Goal: Task Accomplishment & Management: Use online tool/utility

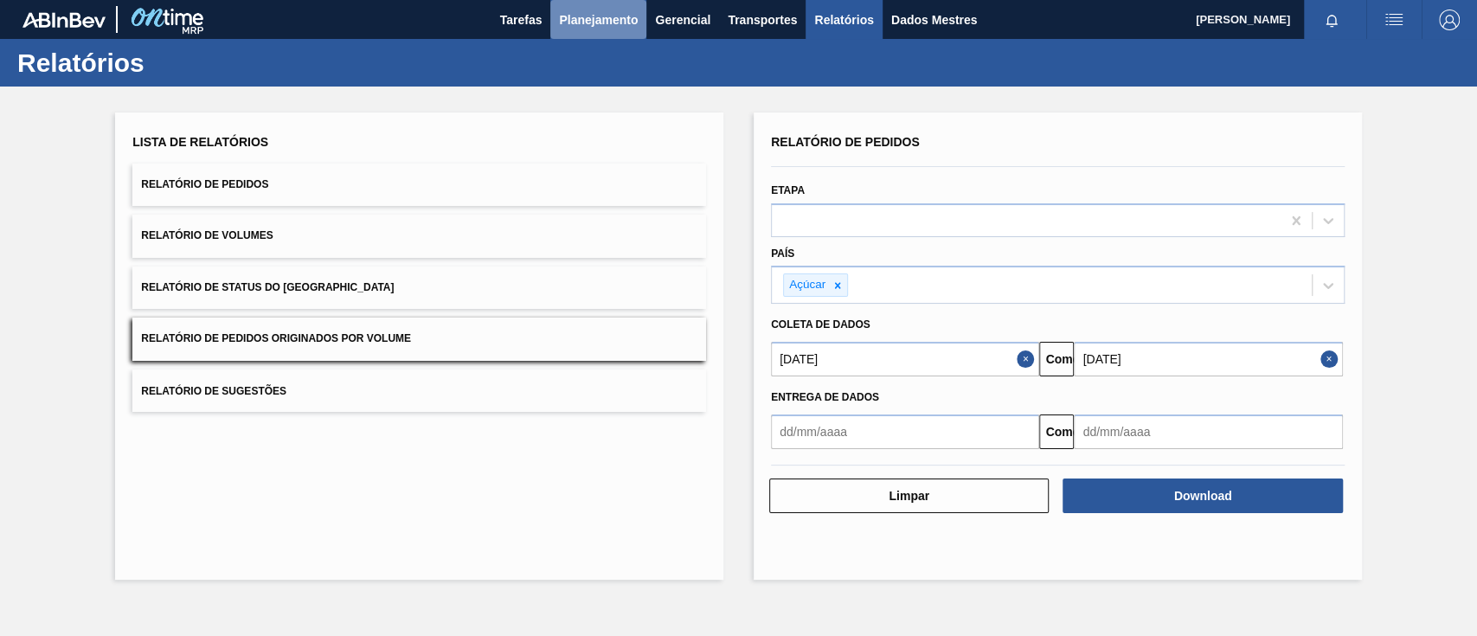
drag, startPoint x: 0, startPoint y: 0, endPoint x: 583, endPoint y: 15, distance: 583.3
click at [583, 15] on font "Planejamento" at bounding box center [598, 20] width 79 height 14
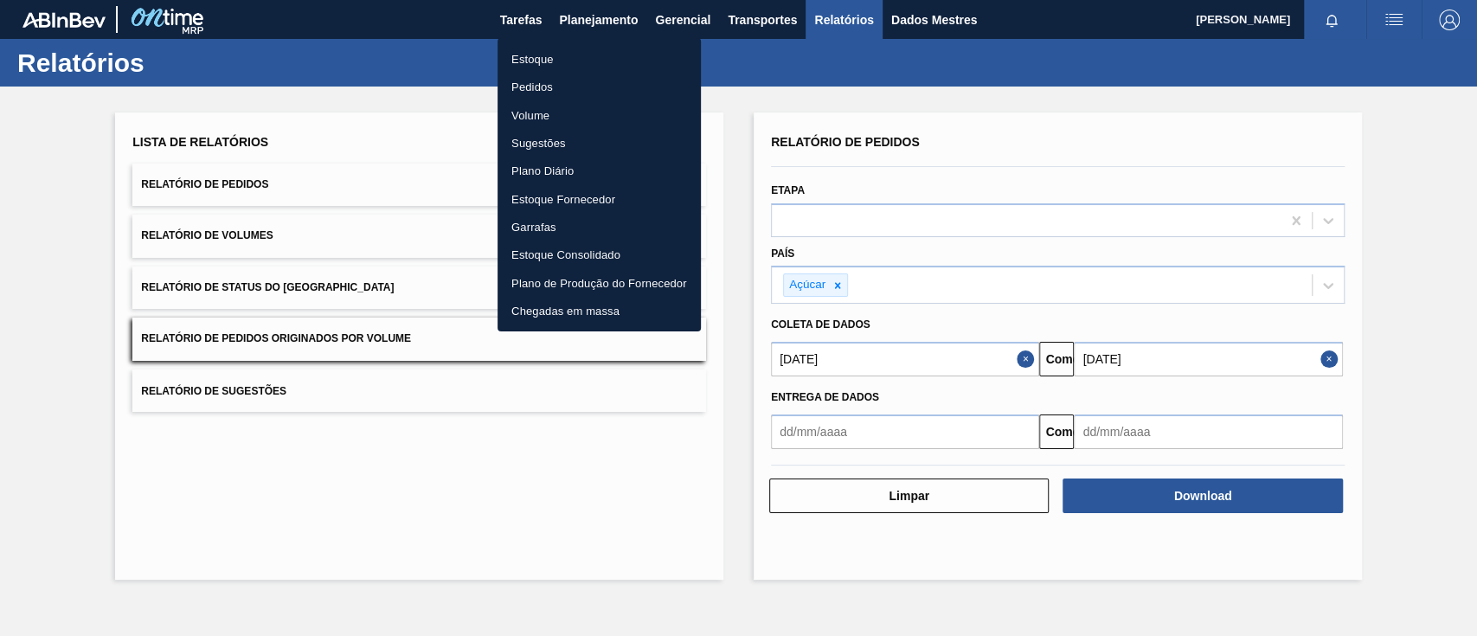
click at [526, 22] on div at bounding box center [738, 318] width 1477 height 636
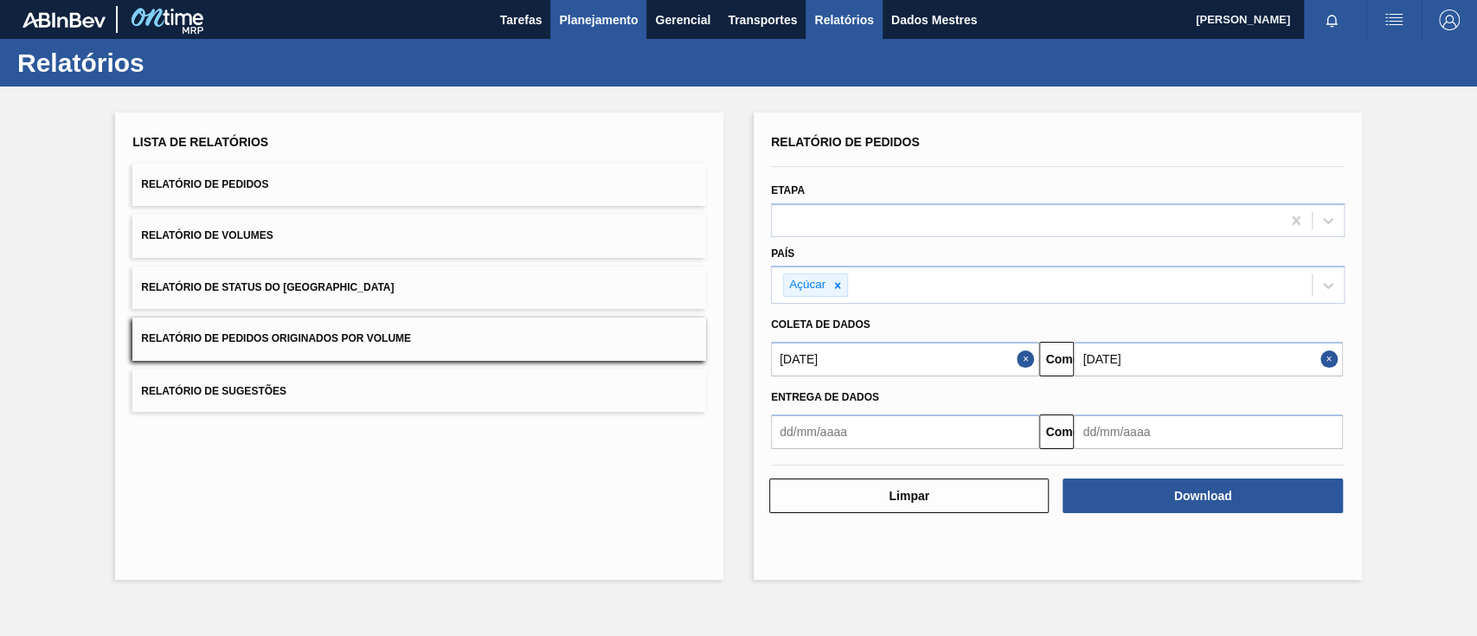
click at [592, 23] on font "Planejamento" at bounding box center [598, 20] width 79 height 14
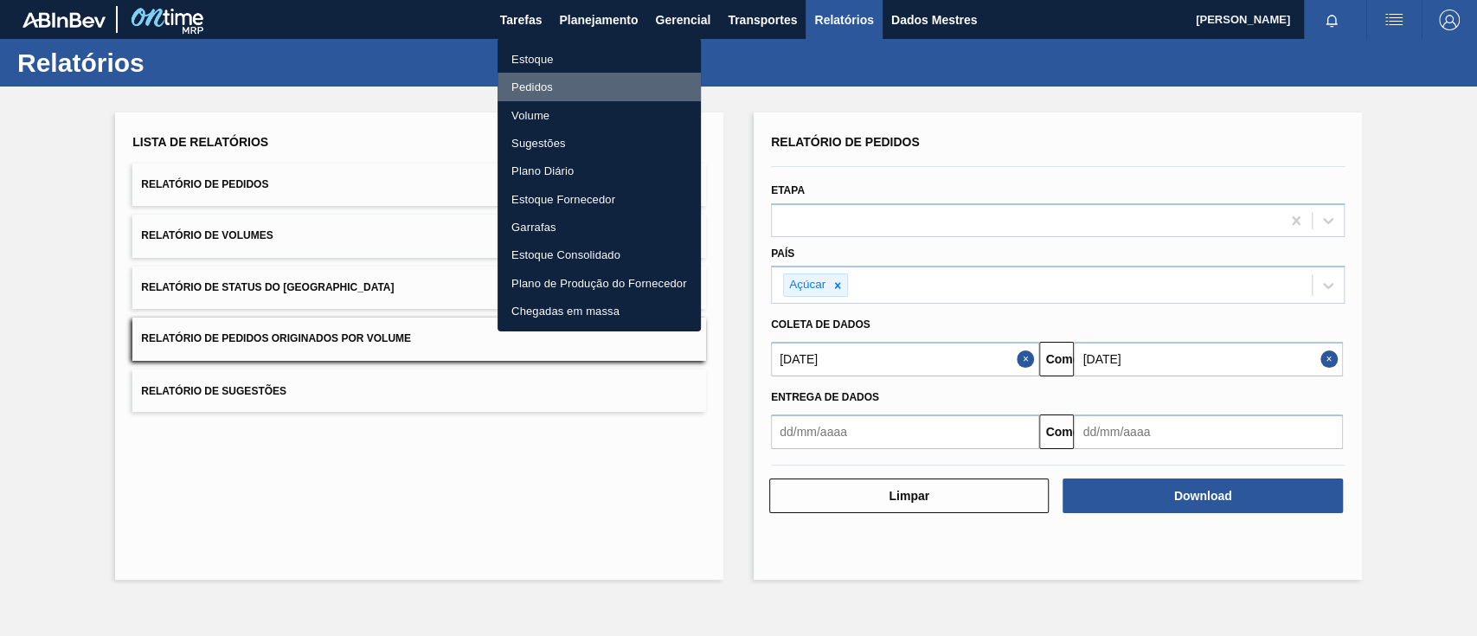
click at [542, 87] on font "Pedidos" at bounding box center [532, 86] width 42 height 13
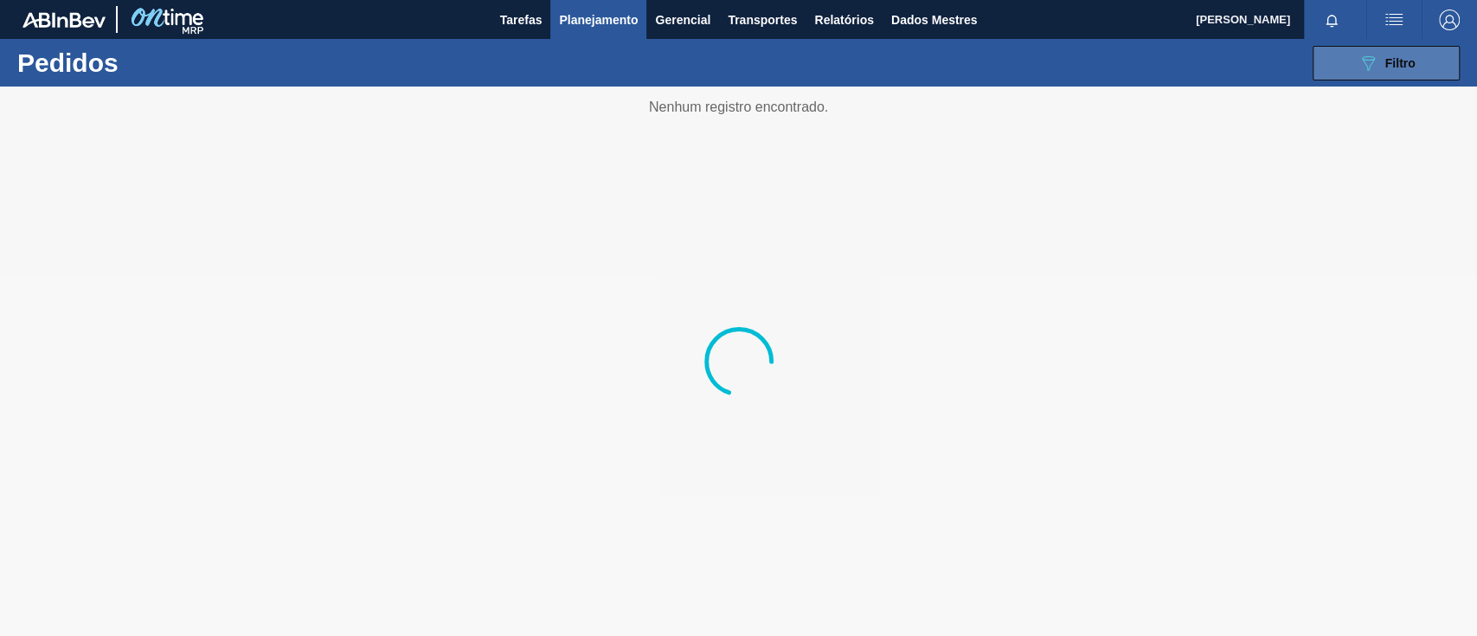
click at [1396, 47] on button "089F7B8B-B2A5-4AFE-B5C0-19BA573D28AC Filtro" at bounding box center [1385, 63] width 147 height 35
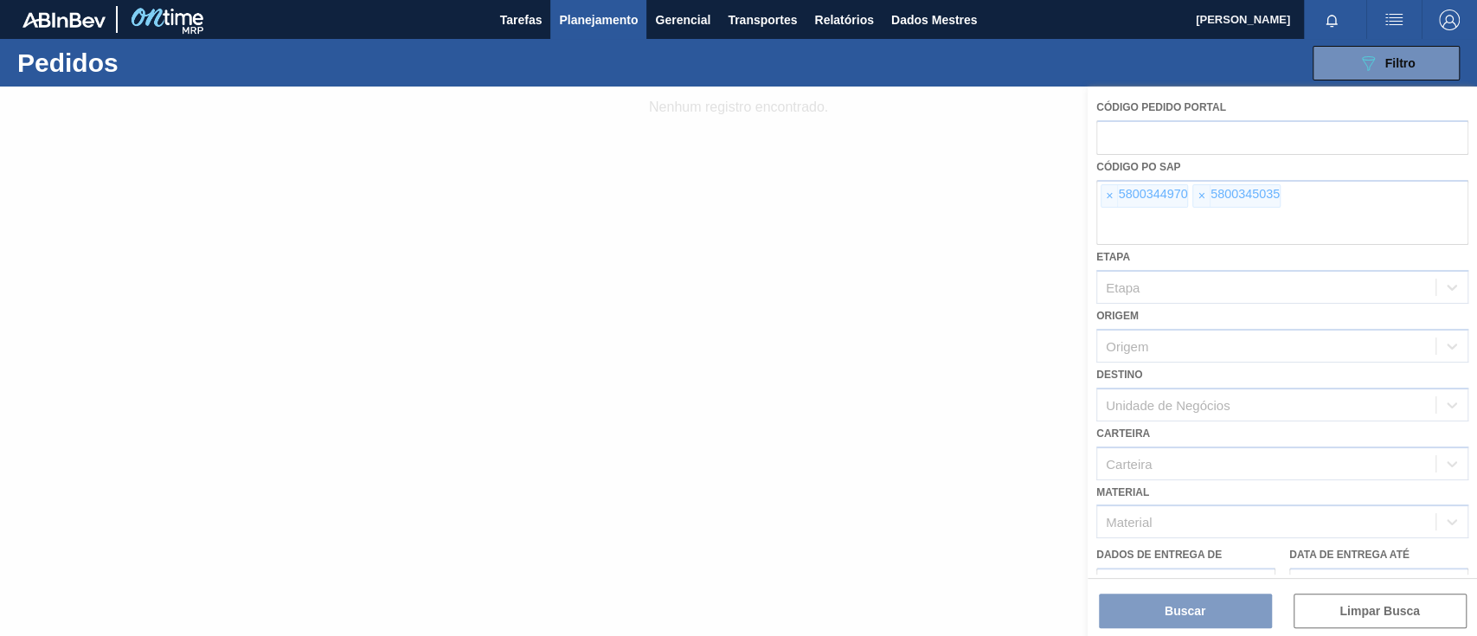
click at [1114, 193] on div at bounding box center [738, 361] width 1477 height 549
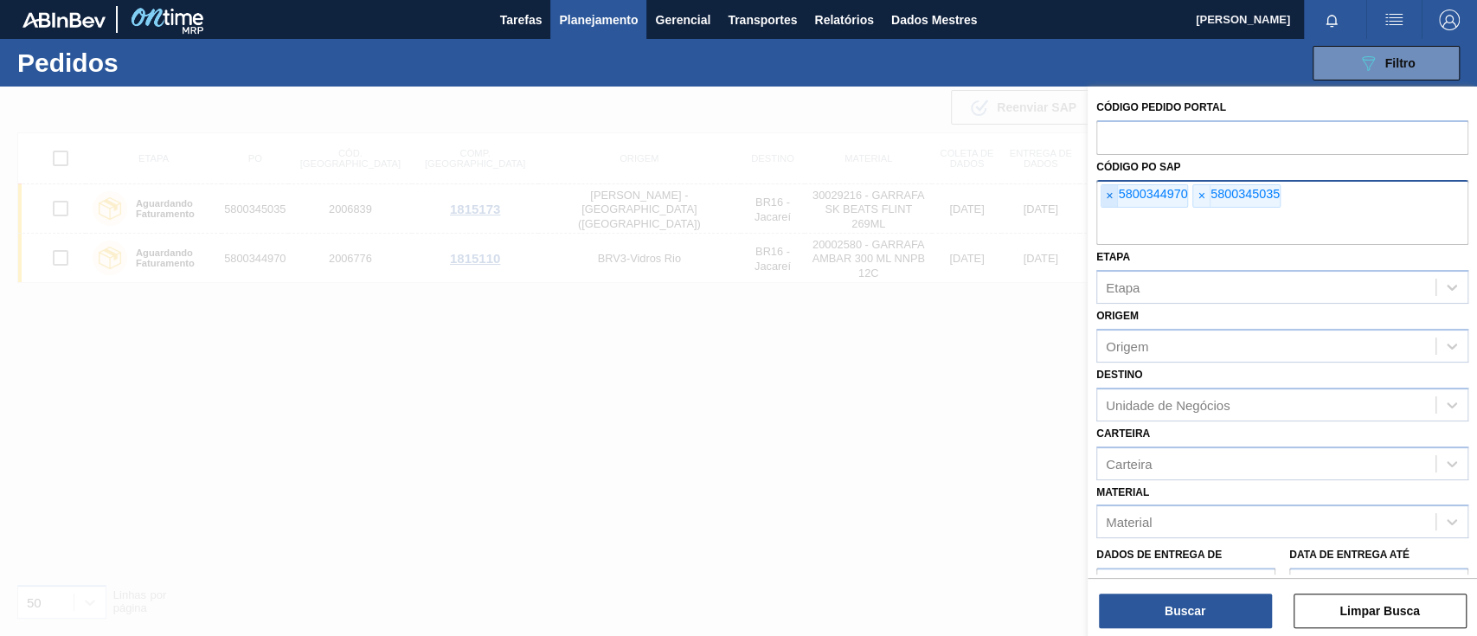
click at [1106, 195] on font "×" at bounding box center [1109, 196] width 7 height 14
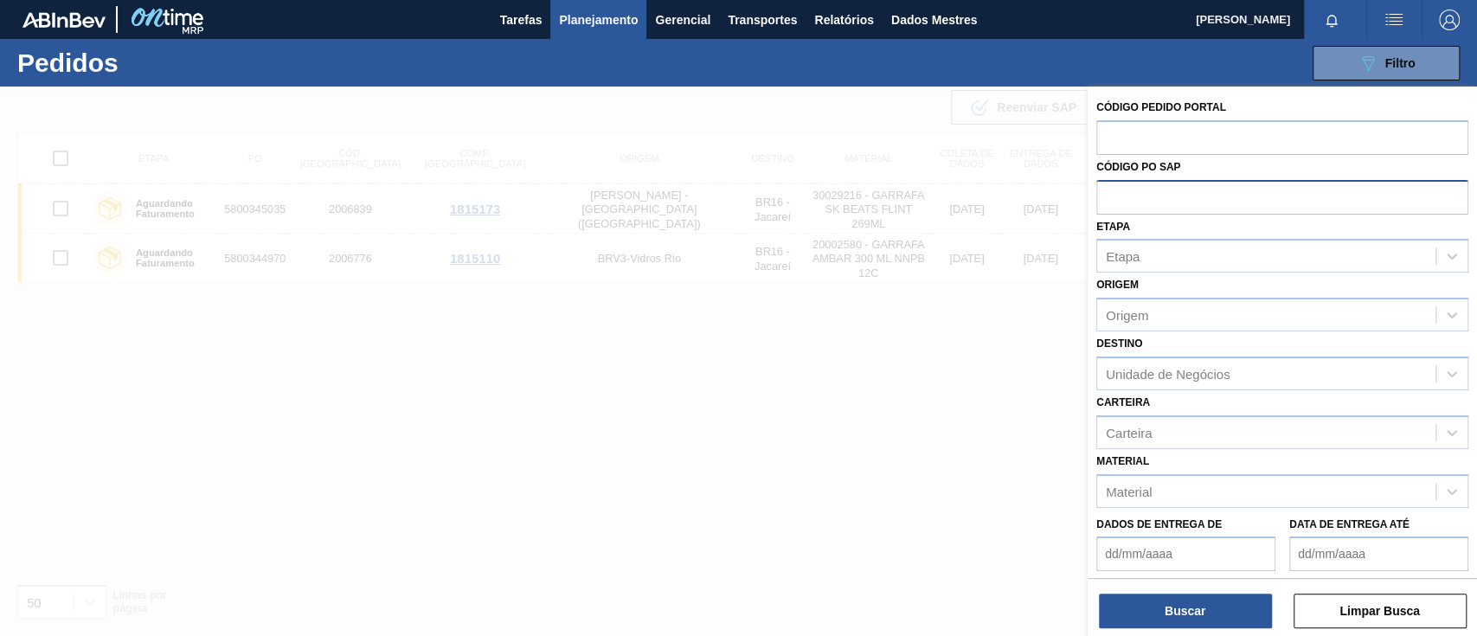
paste input "text"
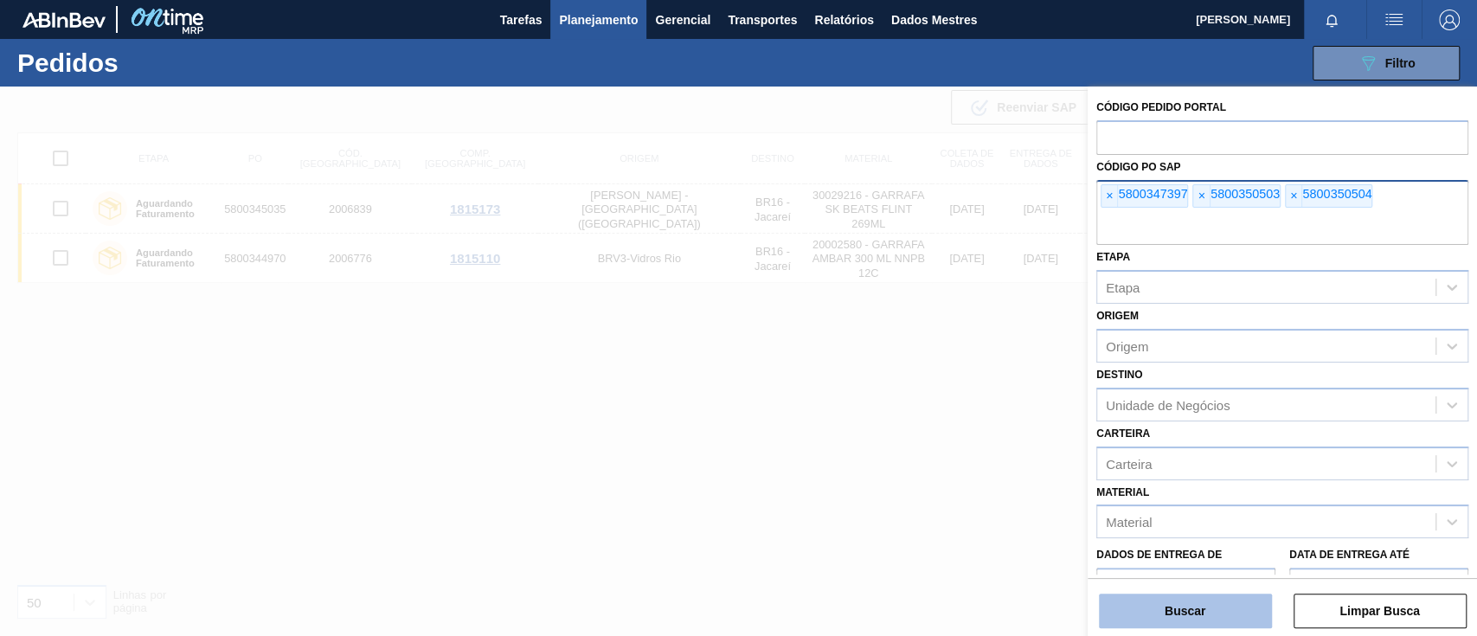
click at [1247, 607] on button "Buscar" at bounding box center [1185, 610] width 173 height 35
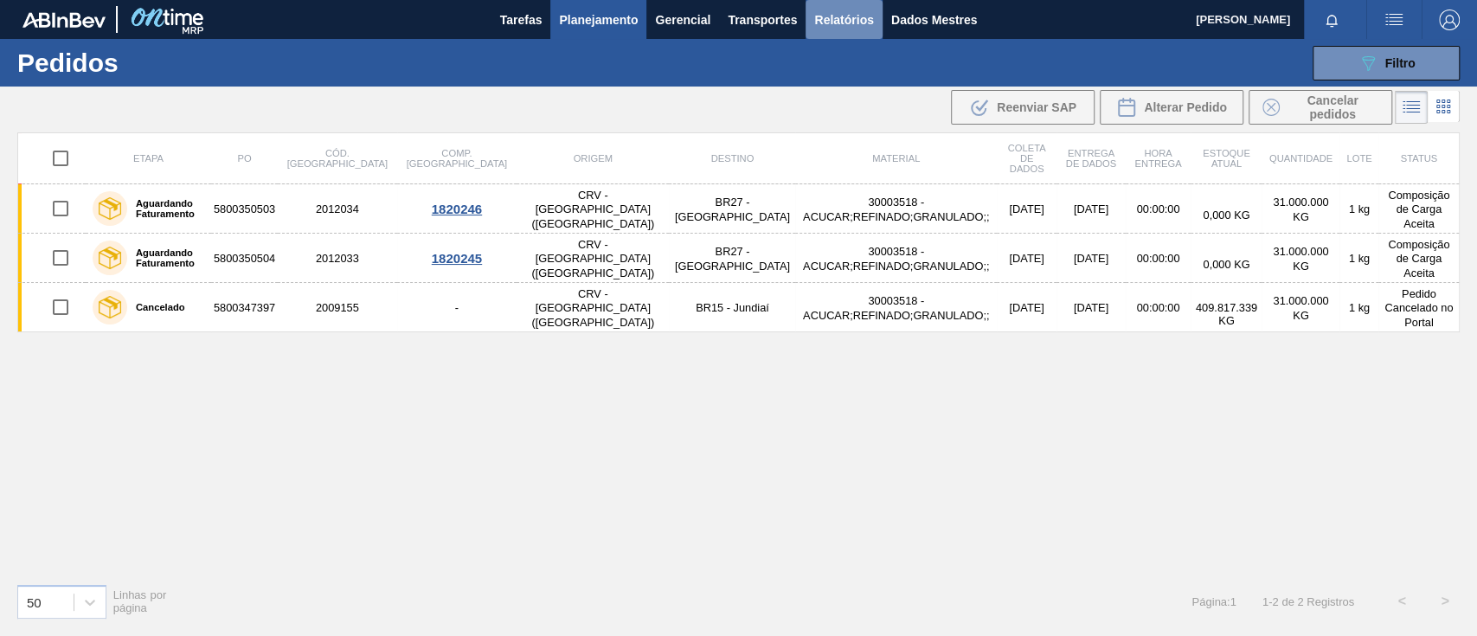
drag, startPoint x: 829, startPoint y: 15, endPoint x: 841, endPoint y: 26, distance: 16.5
click at [828, 15] on font "Relatórios" at bounding box center [843, 20] width 59 height 14
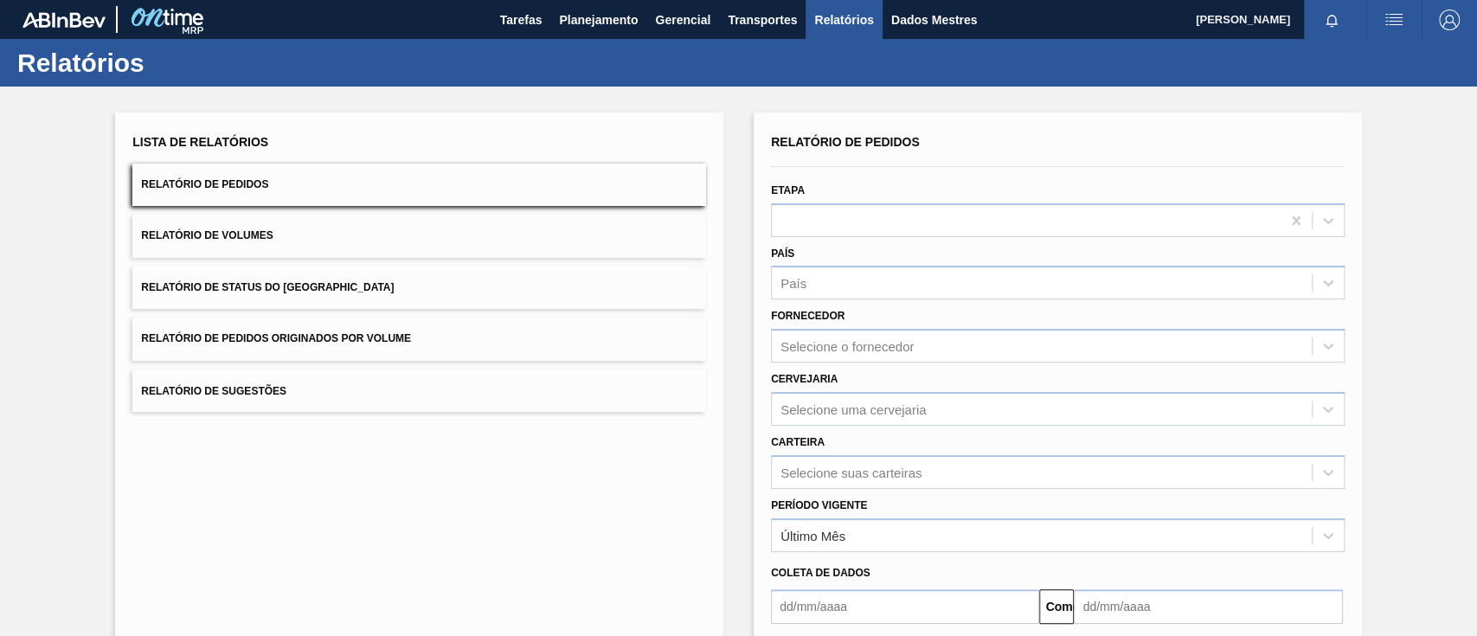
click at [579, 331] on button "Relatório de Pedidos Originados por Volume" at bounding box center [419, 338] width 574 height 42
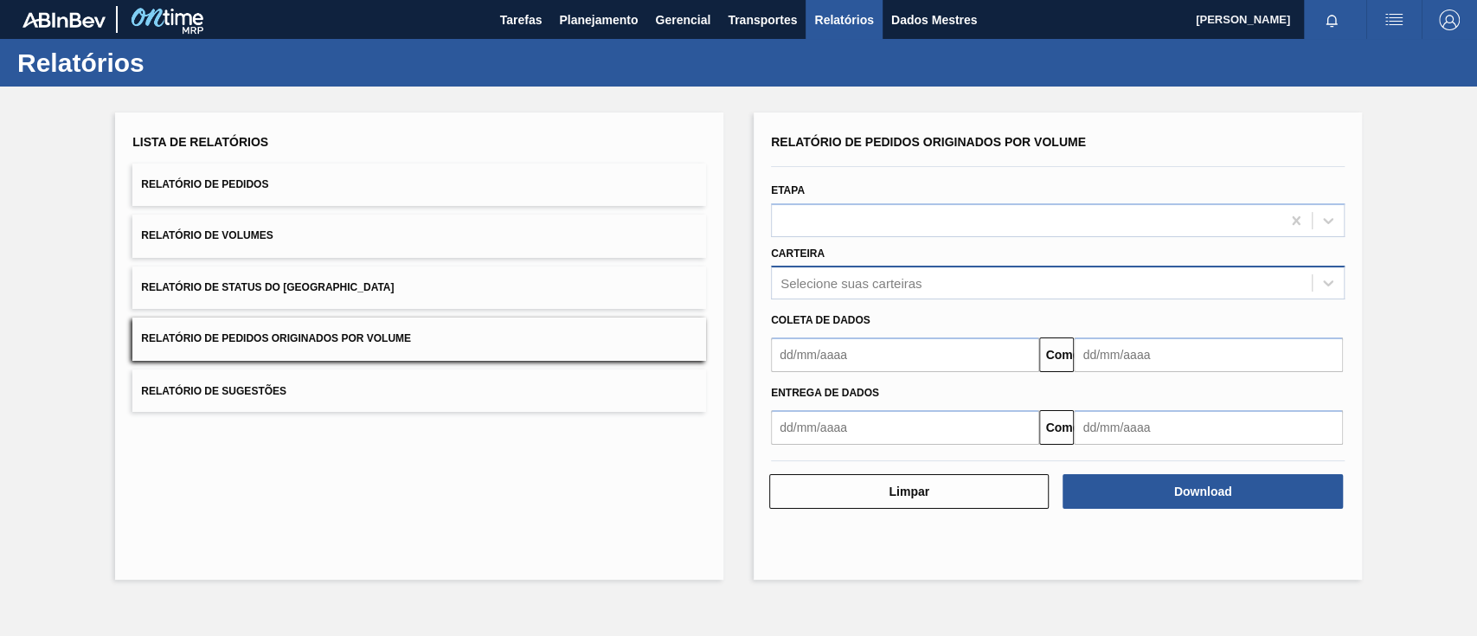
click at [847, 292] on div "Selecione suas carteiras" at bounding box center [1042, 283] width 540 height 25
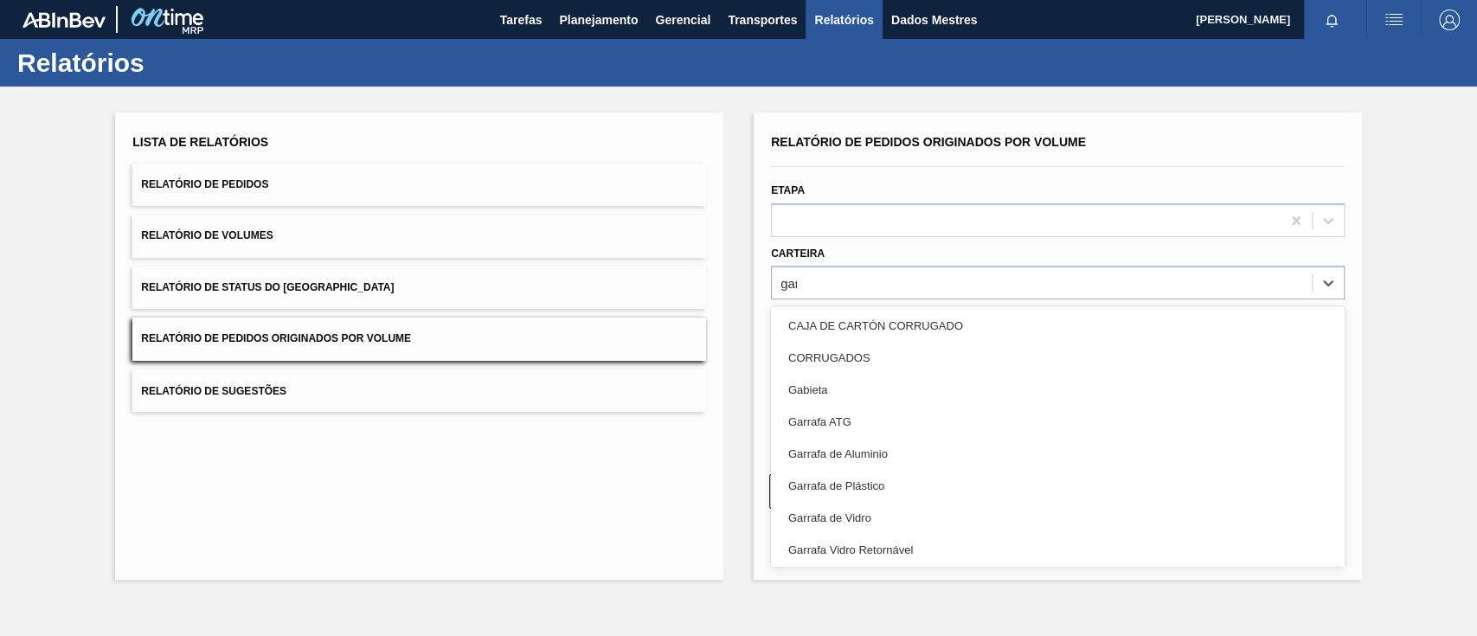
type input "garr"
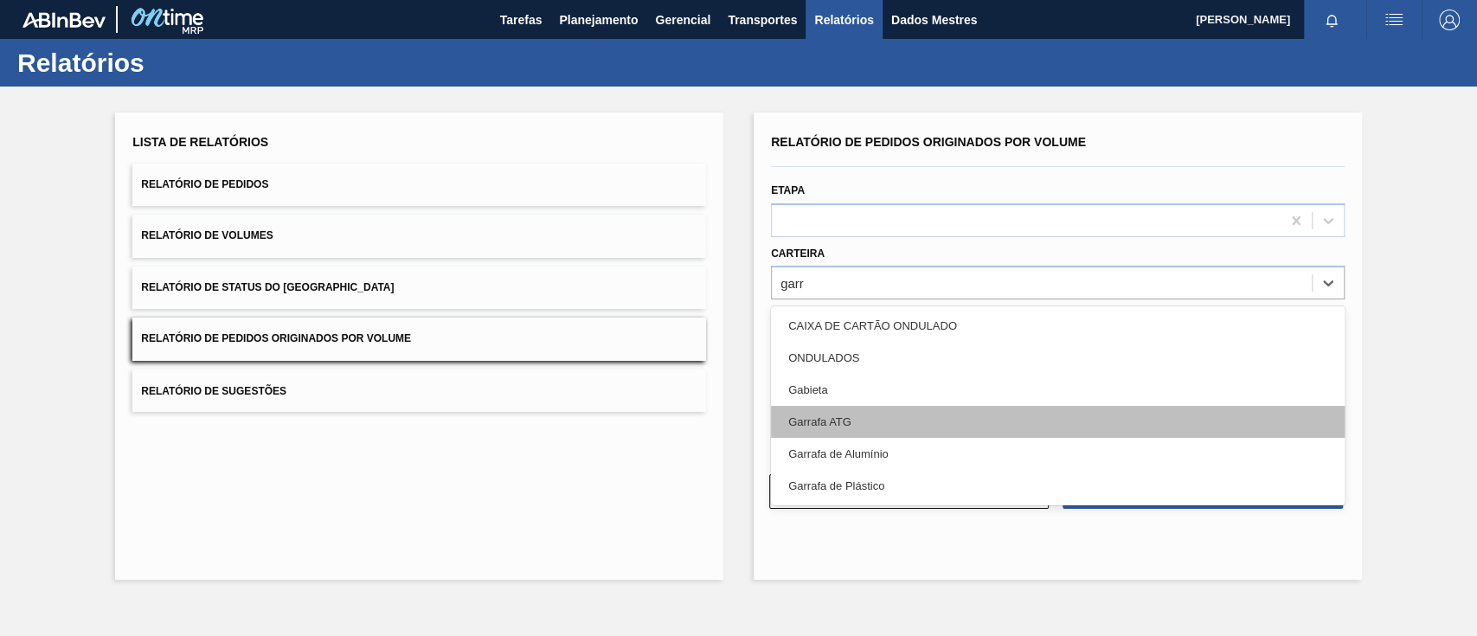
click at [865, 414] on div "Garrafa ATG" at bounding box center [1058, 422] width 574 height 32
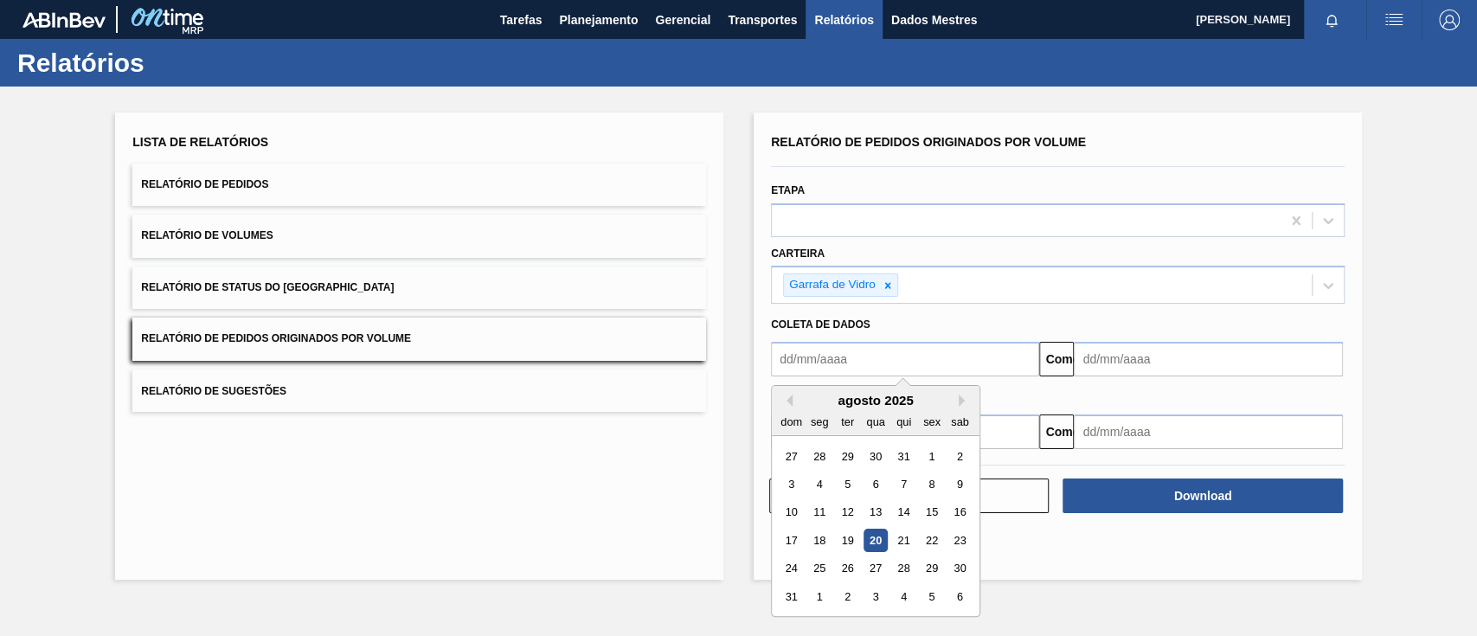
click at [861, 363] on input "text" at bounding box center [905, 359] width 268 height 35
click at [930, 457] on font "1" at bounding box center [931, 456] width 6 height 13
type input "[DATE]"
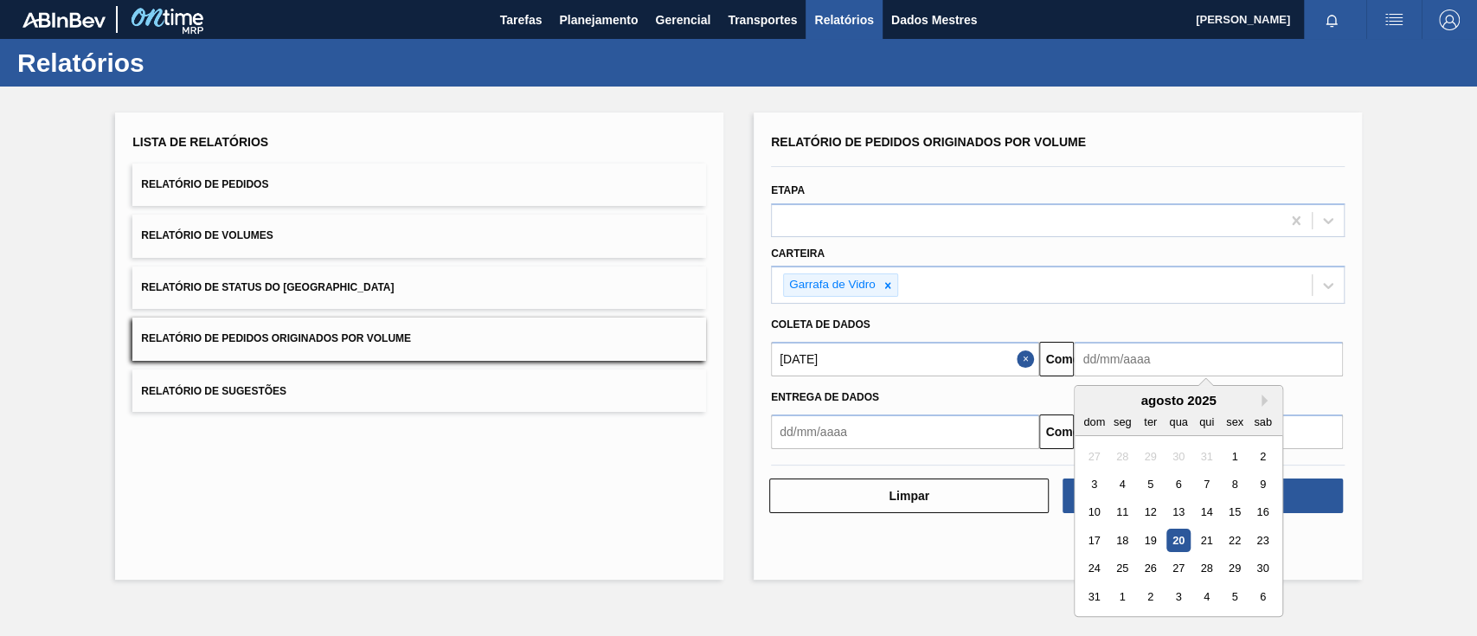
click at [1143, 366] on input "text" at bounding box center [1208, 359] width 268 height 35
click at [1182, 562] on font "27" at bounding box center [1178, 568] width 12 height 13
type input "[DATE]"
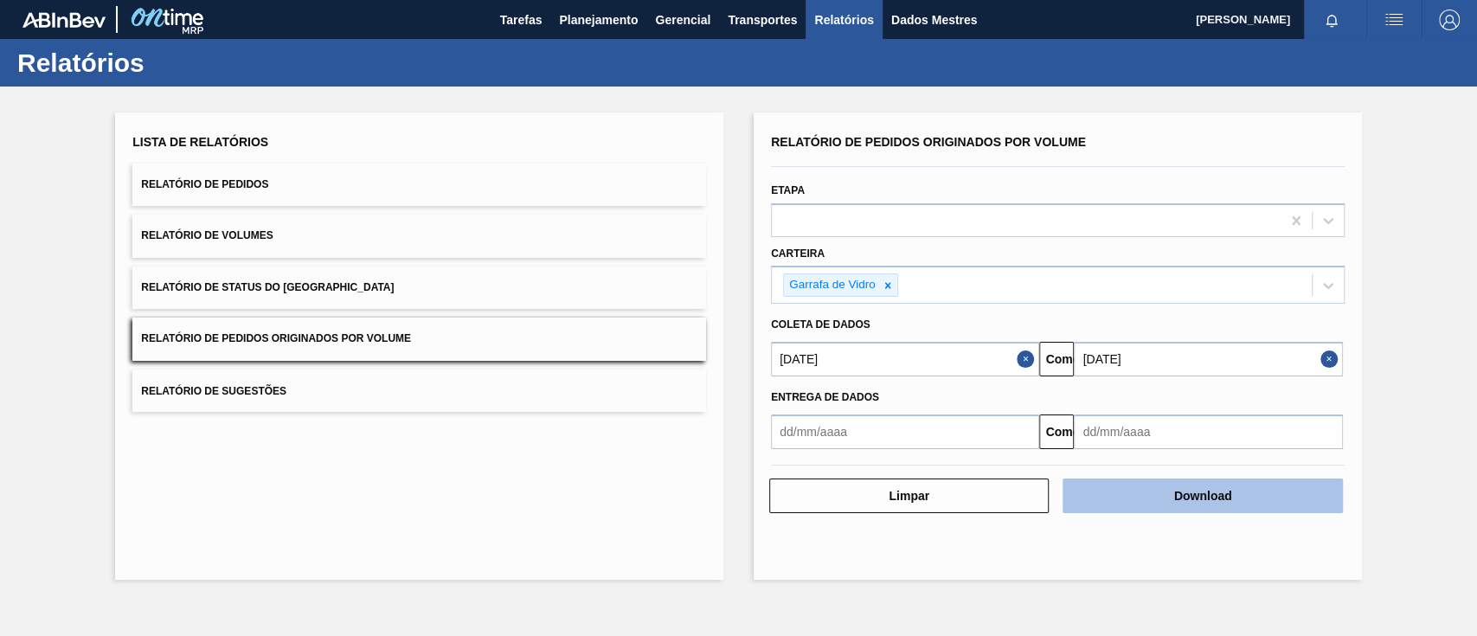
click at [1262, 495] on button "Download" at bounding box center [1201, 495] width 279 height 35
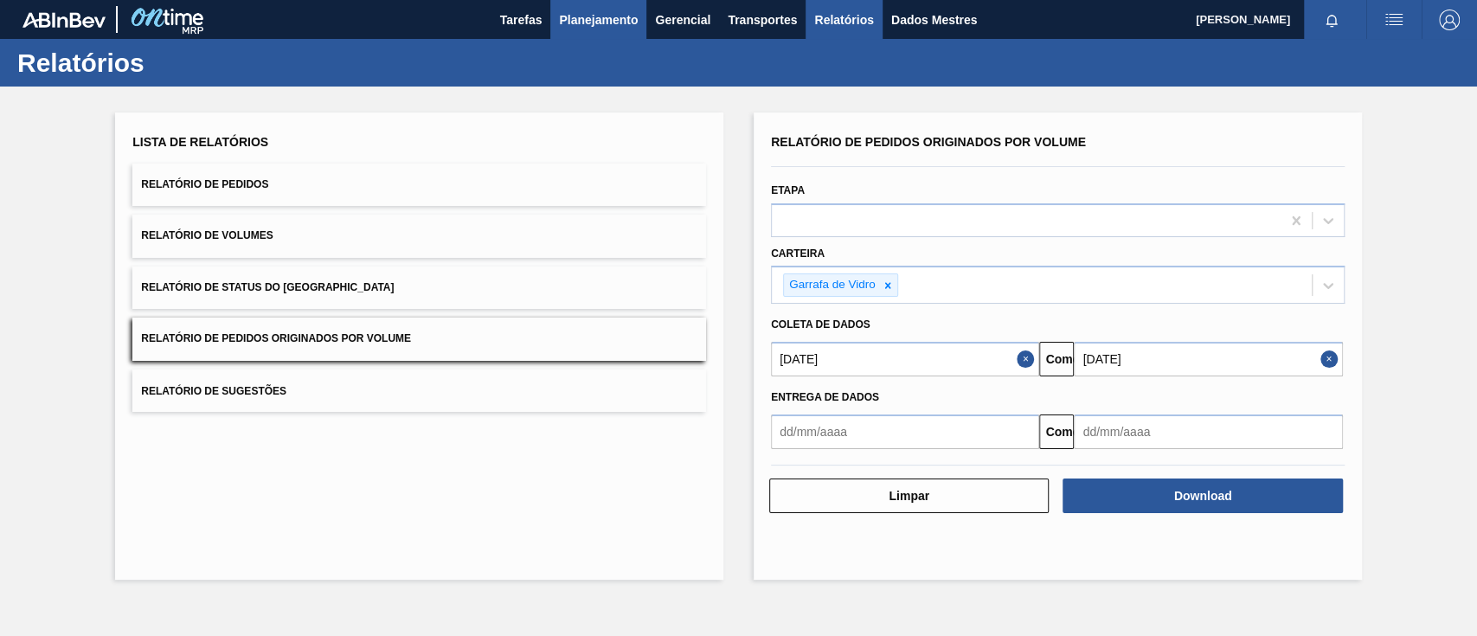
click at [583, 13] on font "Planejamento" at bounding box center [598, 20] width 79 height 14
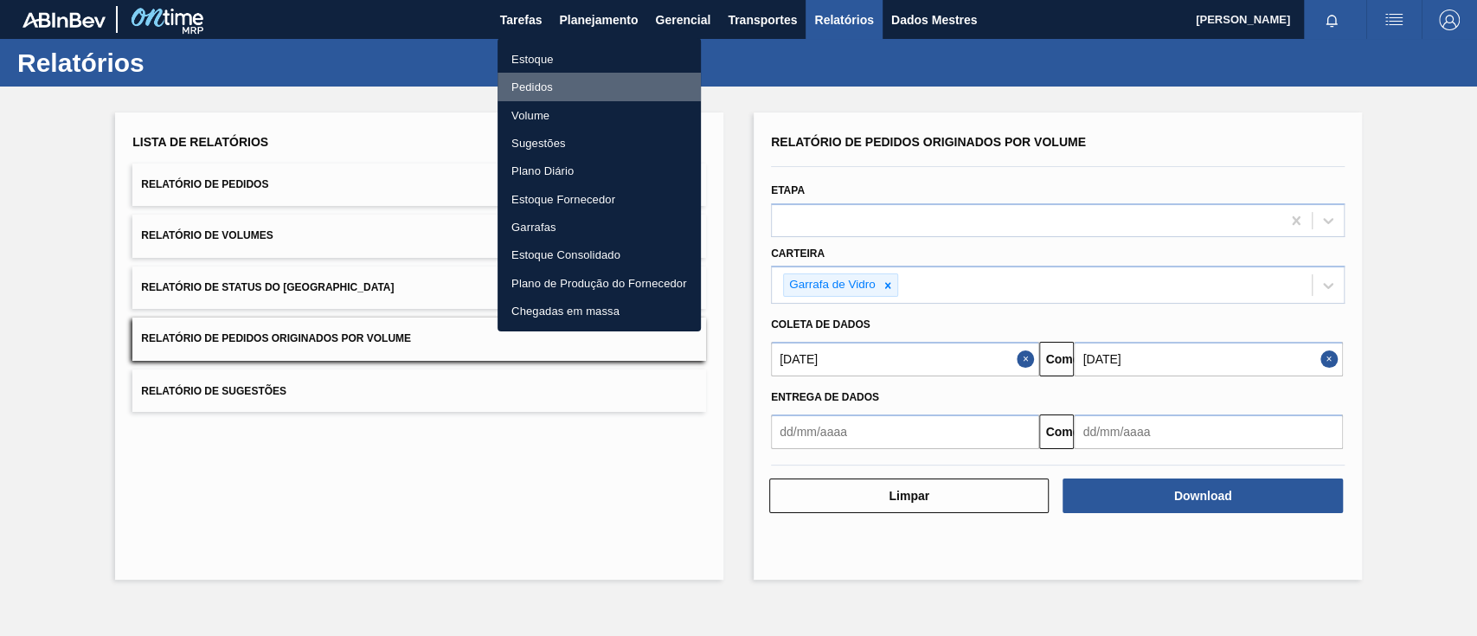
click at [543, 78] on font "Pedidos" at bounding box center [532, 86] width 42 height 17
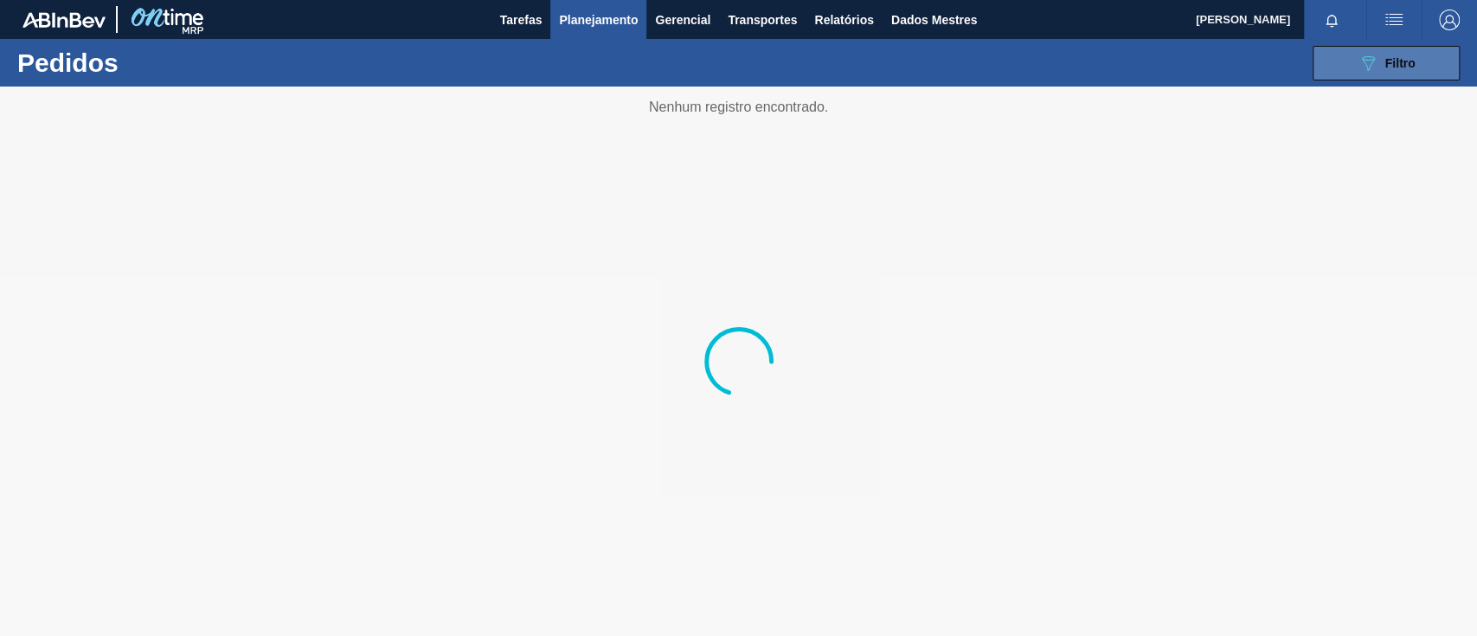
click at [1352, 65] on button "089F7B8B-B2A5-4AFE-B5C0-19BA573D28AC Filtro" at bounding box center [1385, 63] width 147 height 35
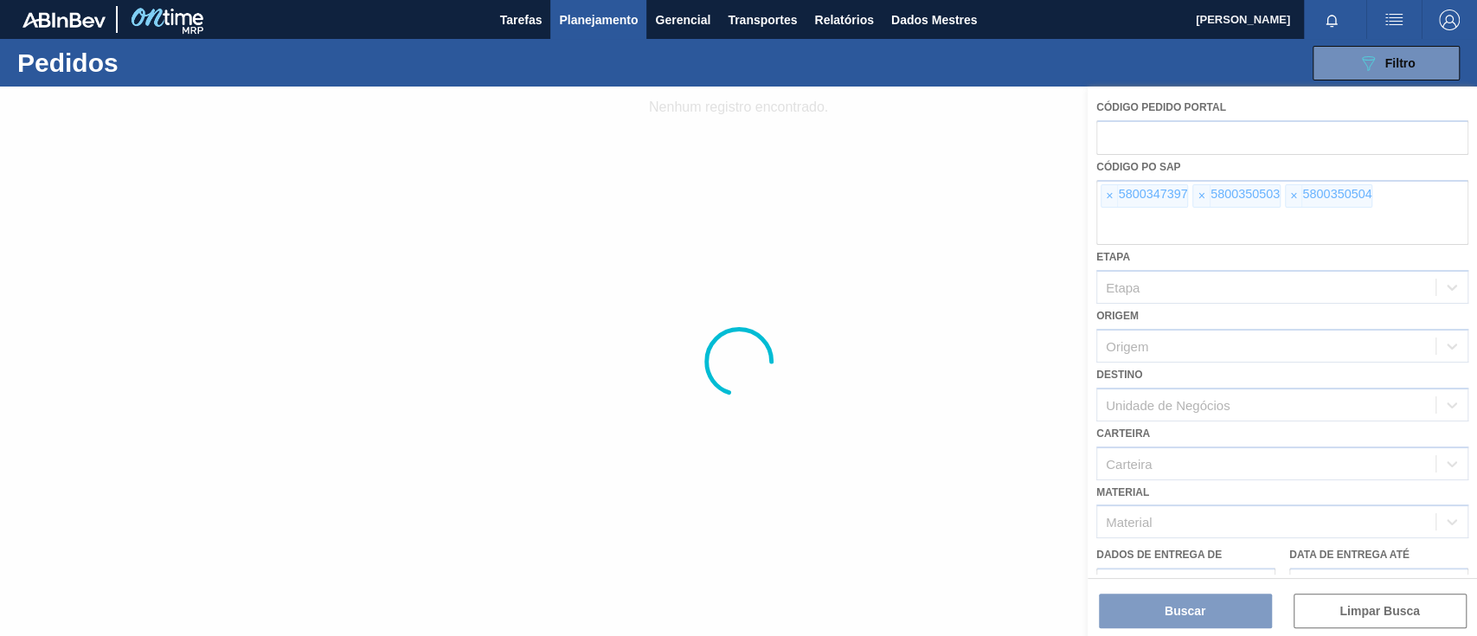
click at [1109, 198] on div at bounding box center [738, 361] width 1477 height 549
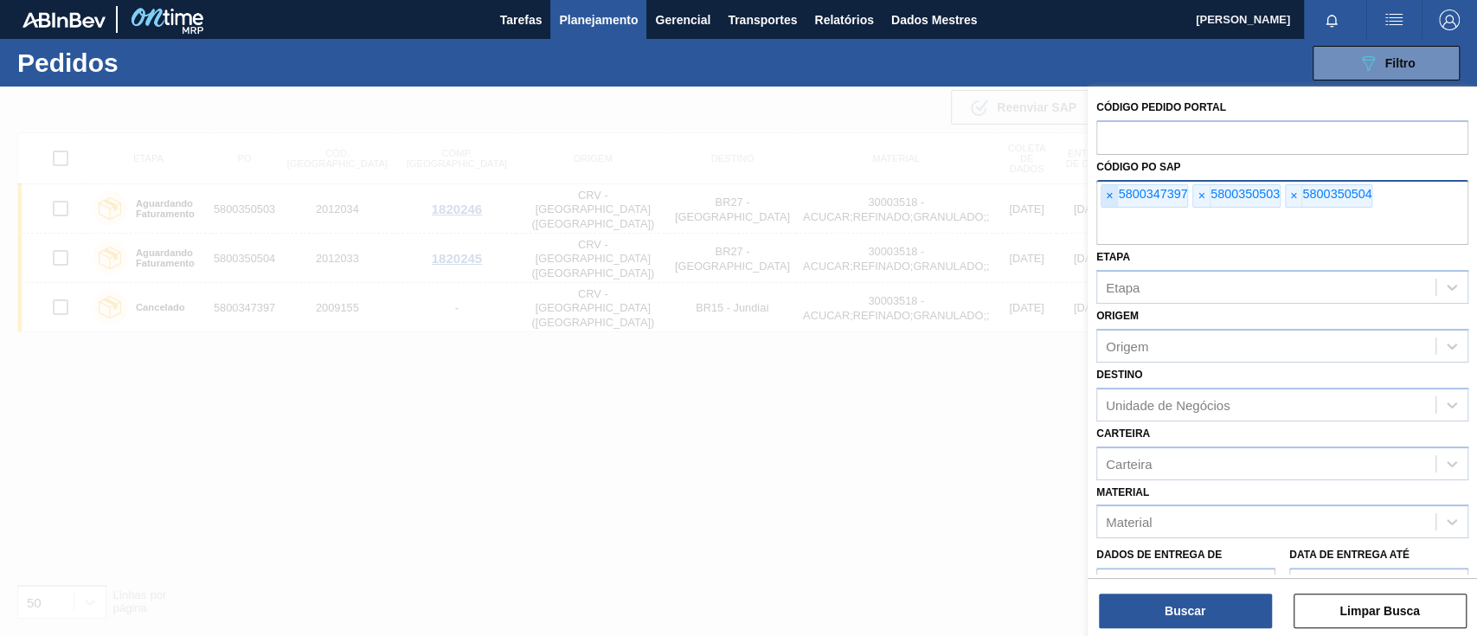
click at [1106, 197] on font "×" at bounding box center [1109, 196] width 7 height 14
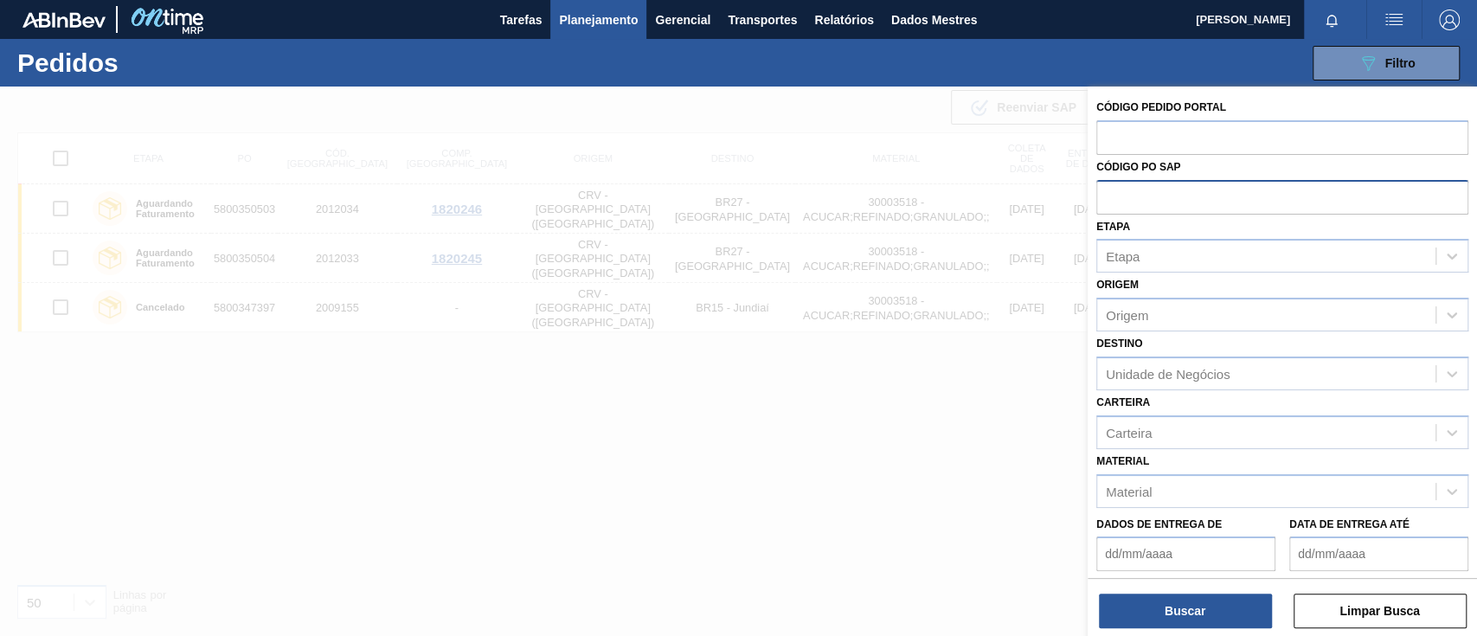
click at [1106, 197] on input "text" at bounding box center [1282, 196] width 372 height 33
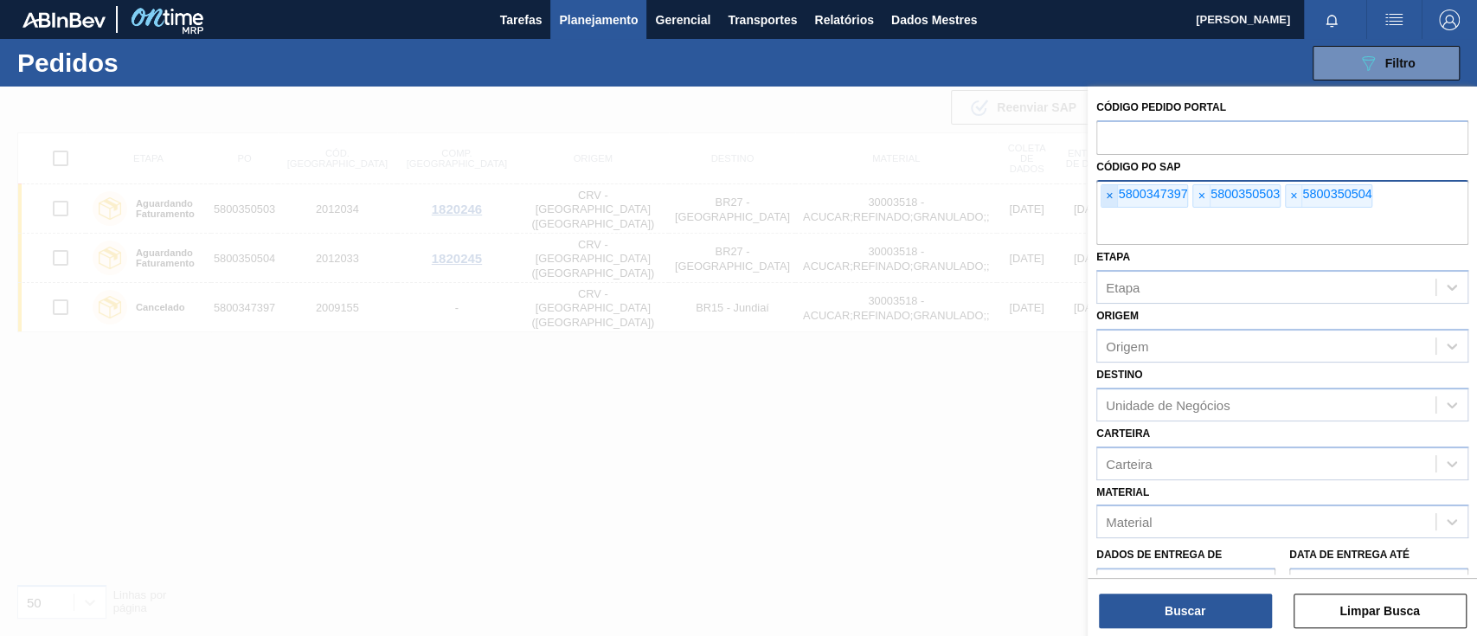
paste input "text"
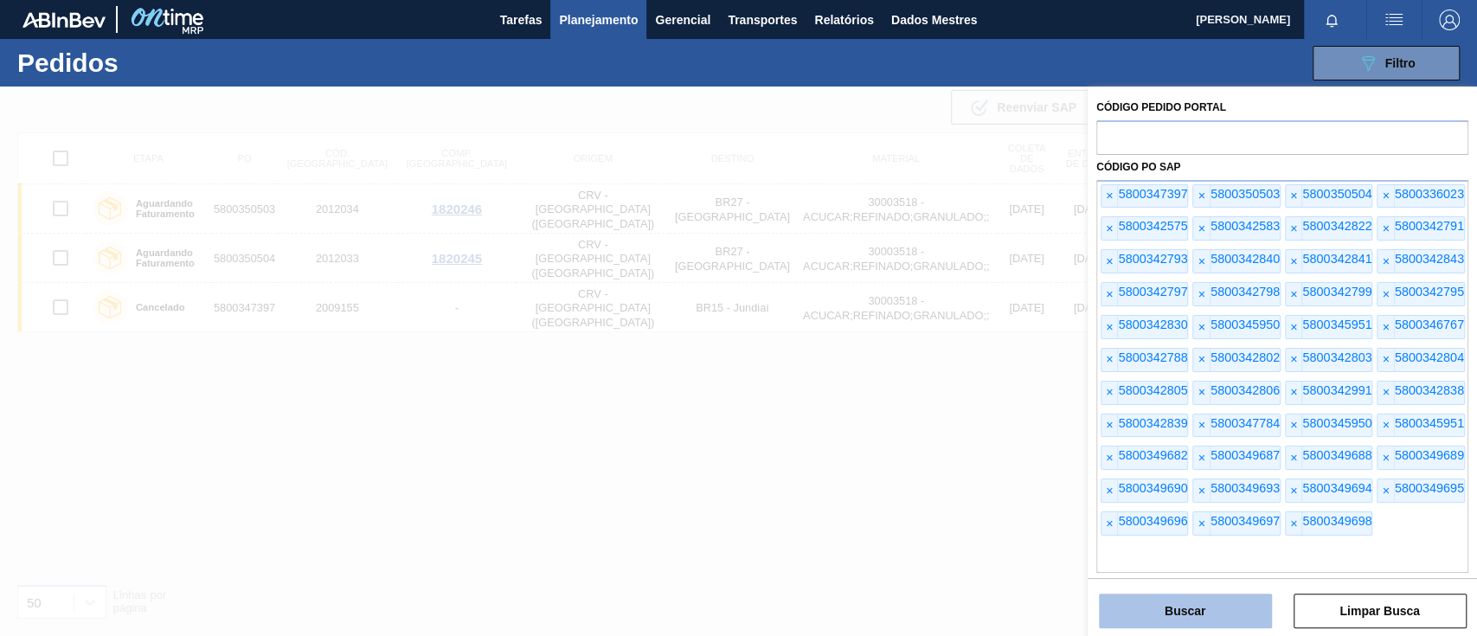
click at [1218, 616] on button "Buscar" at bounding box center [1185, 610] width 173 height 35
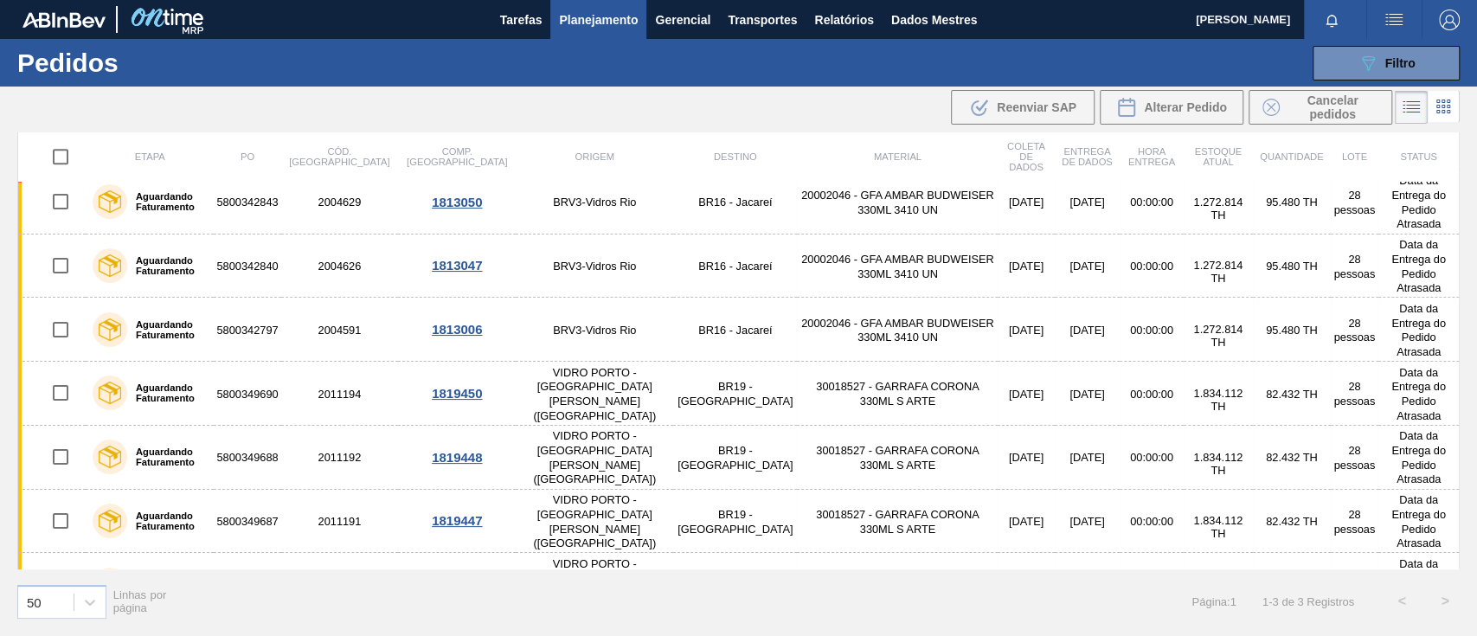
scroll to position [1268, 0]
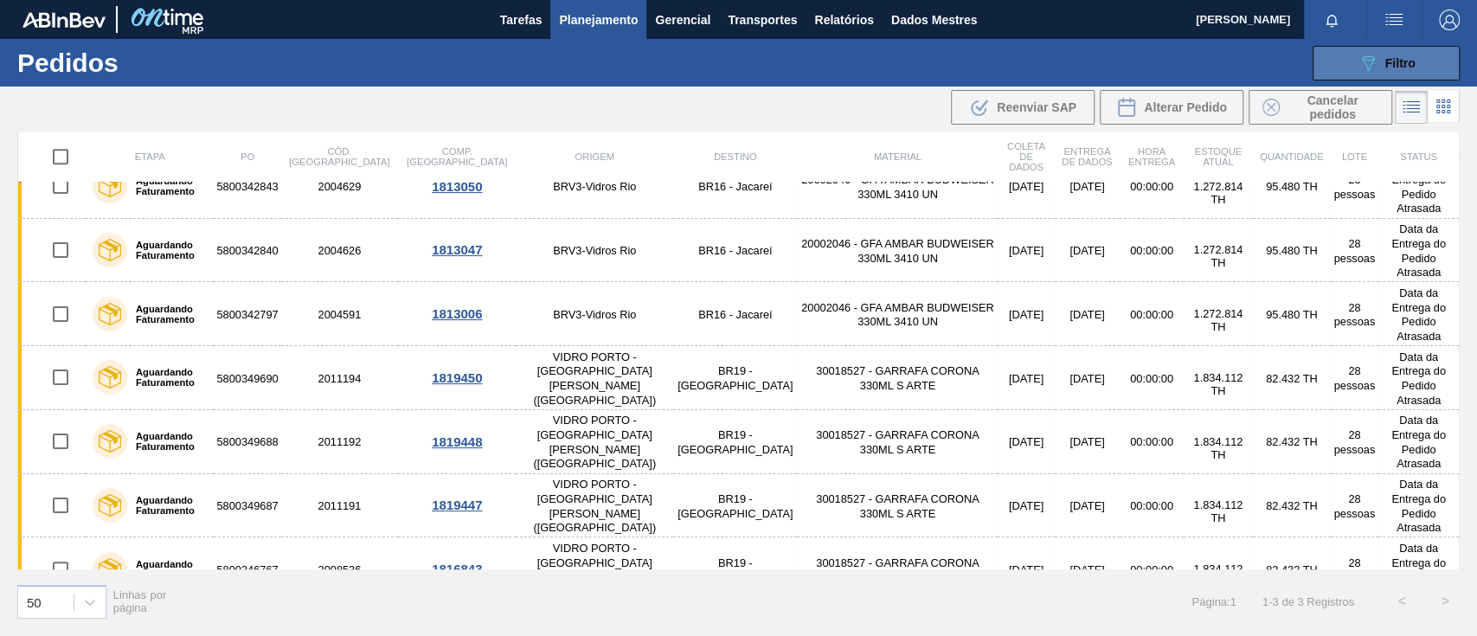
click at [1413, 56] on font "Filtro" at bounding box center [1400, 63] width 30 height 14
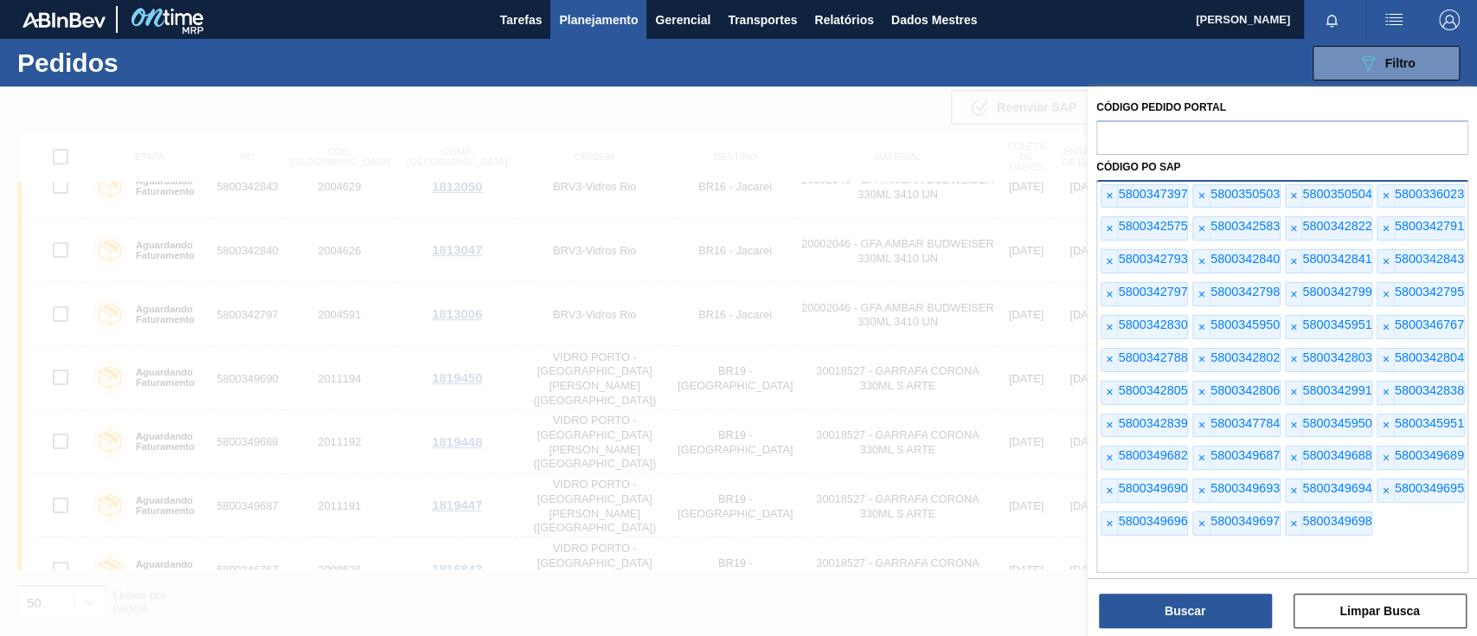
click at [1119, 190] on font "5800347397" at bounding box center [1152, 194] width 69 height 14
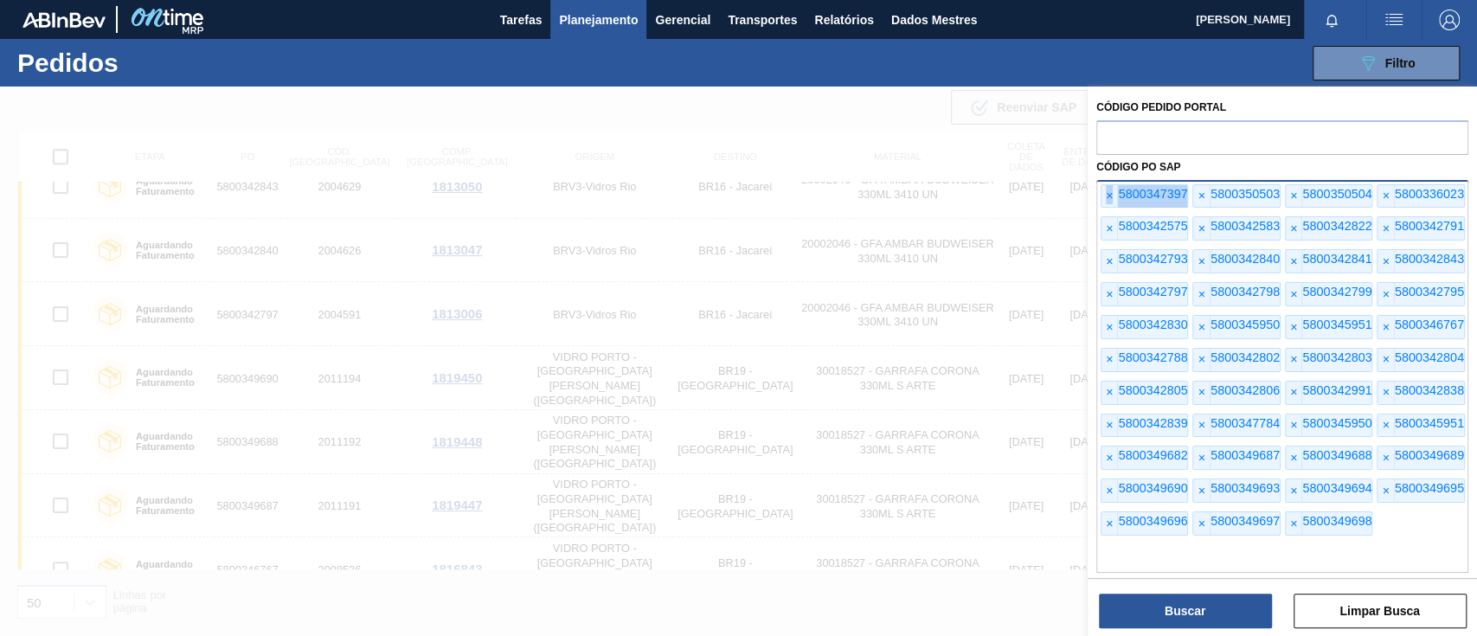
click at [1119, 190] on font "5800347397" at bounding box center [1152, 194] width 69 height 14
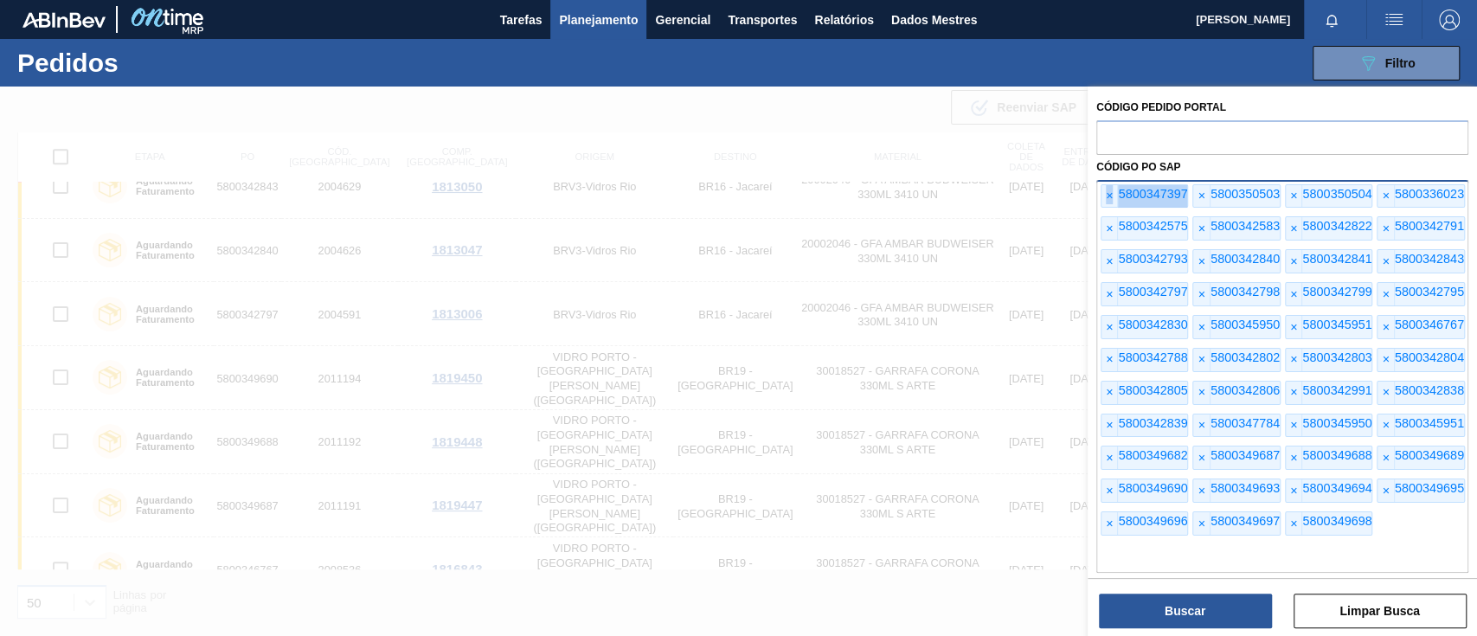
click at [1119, 190] on font "5800347397" at bounding box center [1152, 194] width 69 height 14
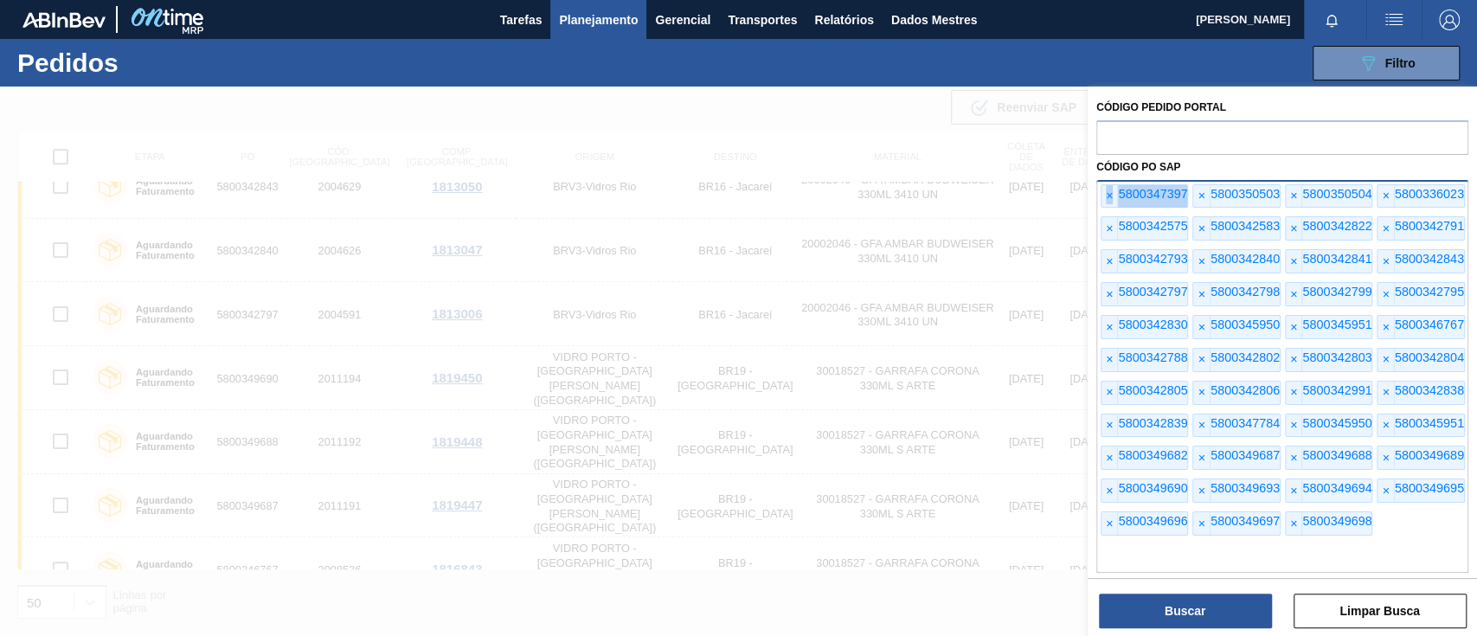
click at [1119, 190] on font "5800347397" at bounding box center [1152, 194] width 69 height 14
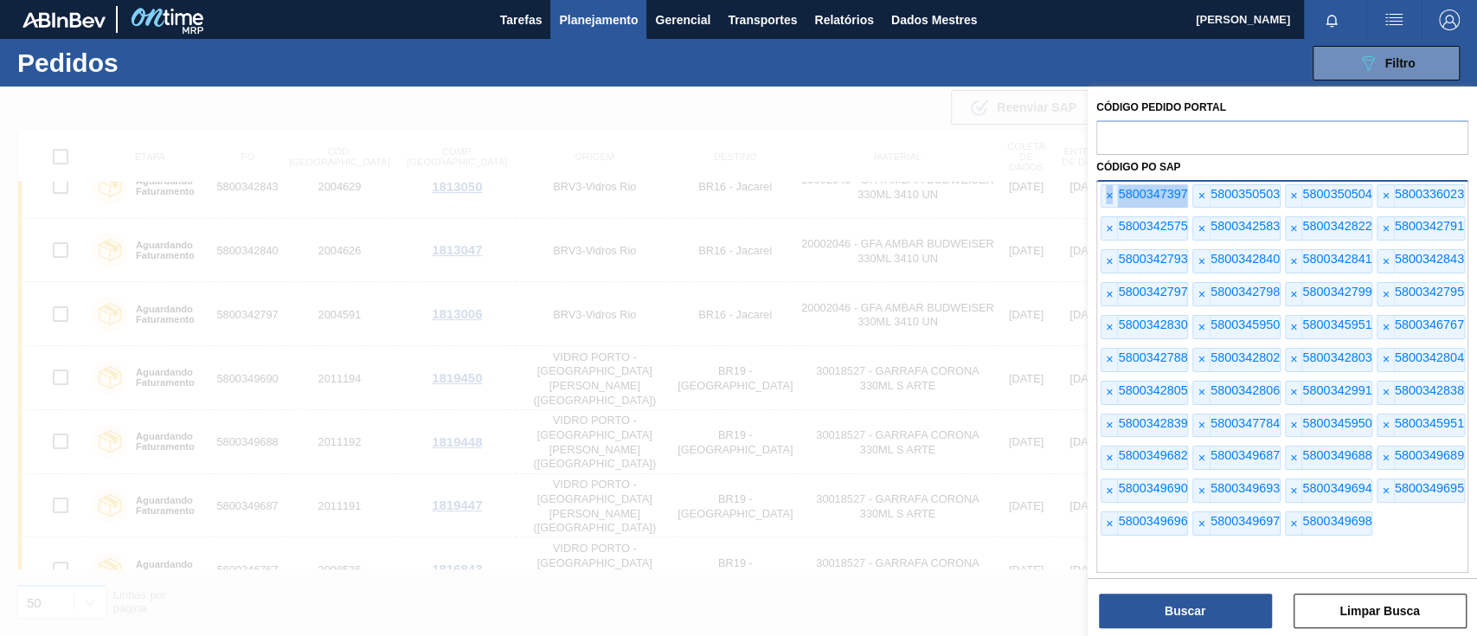
click at [1119, 190] on font "5800347397" at bounding box center [1152, 194] width 69 height 14
click at [1108, 190] on font "×" at bounding box center [1109, 196] width 7 height 14
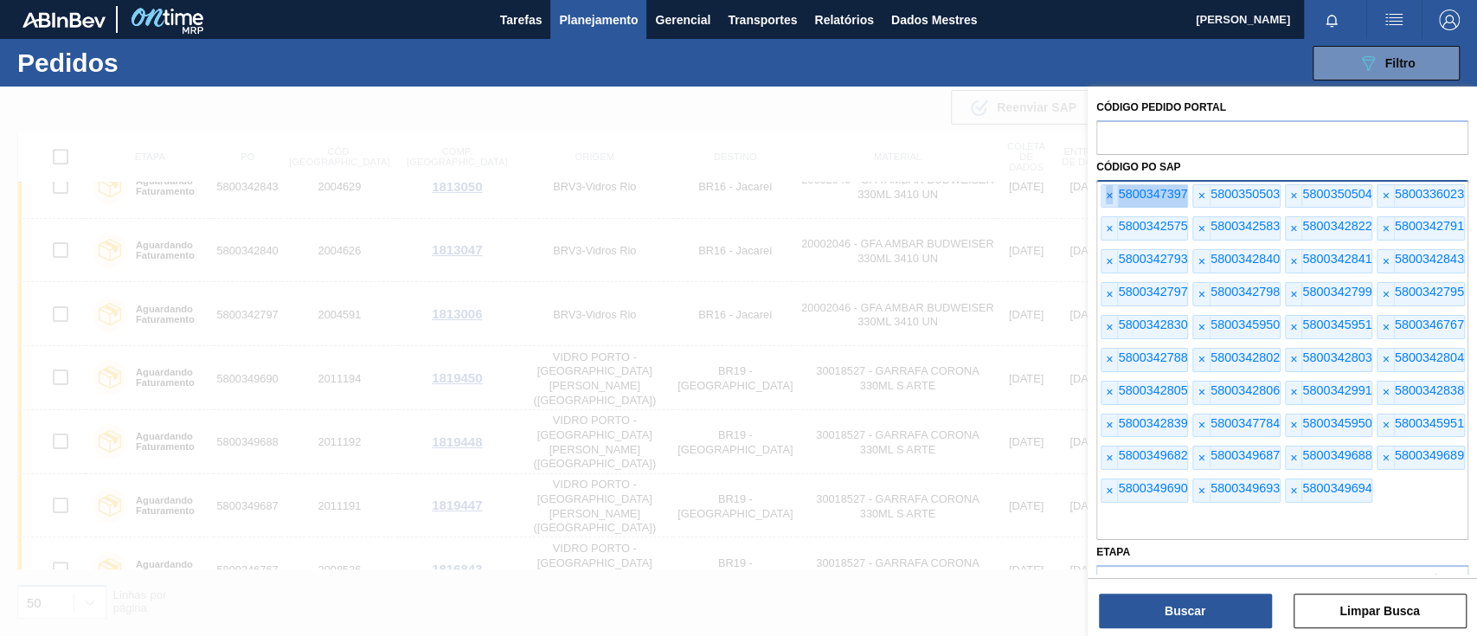
click at [1108, 190] on font "×" at bounding box center [1109, 196] width 7 height 14
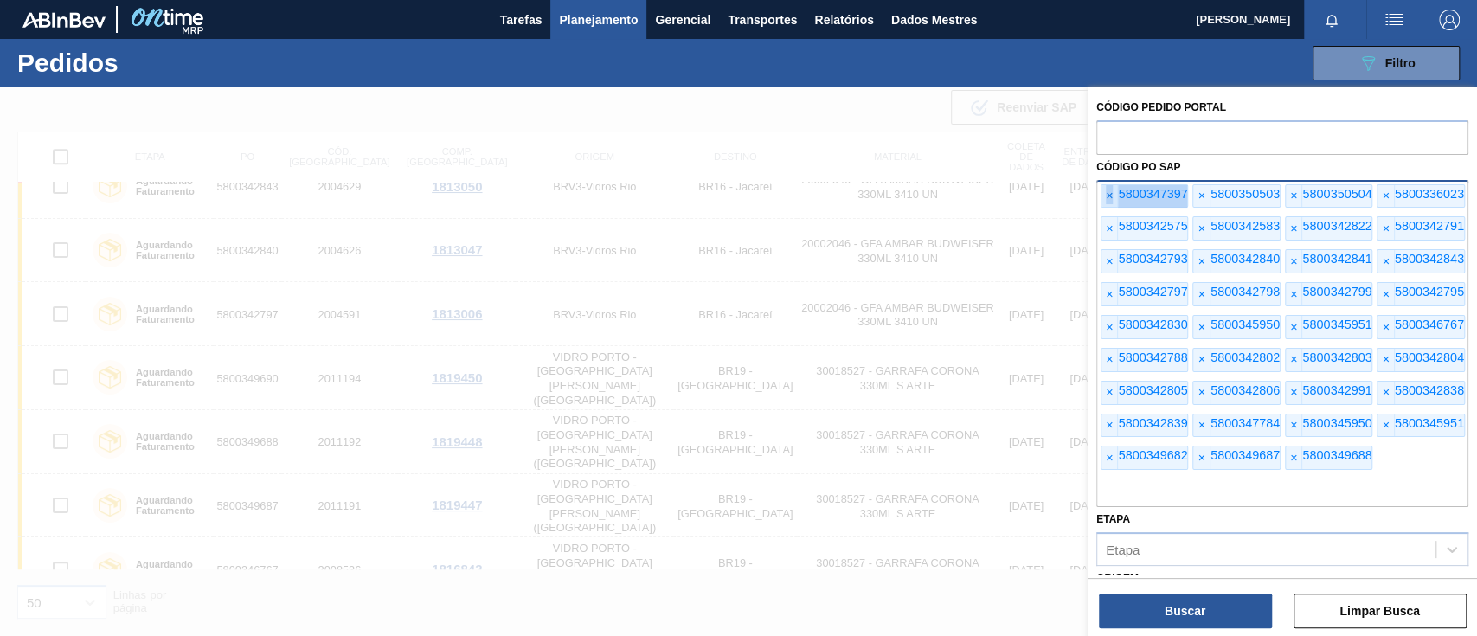
click at [1108, 190] on font "×" at bounding box center [1109, 196] width 7 height 14
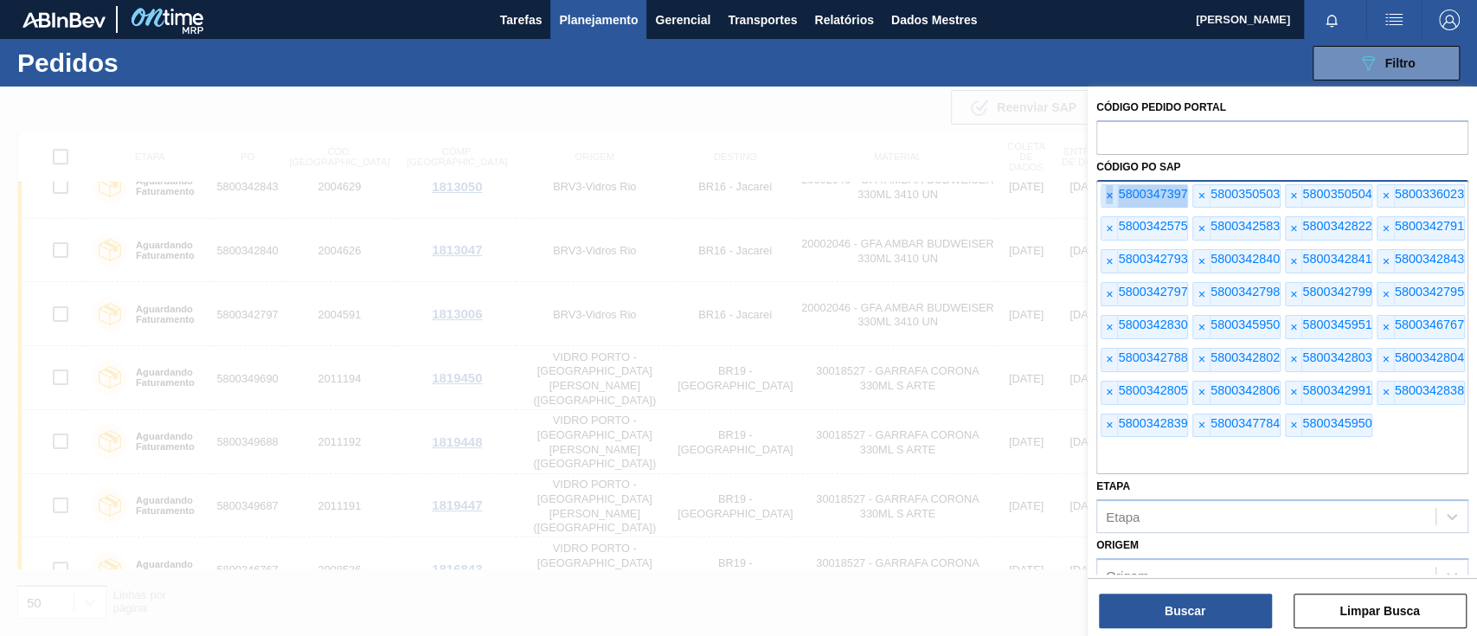
click at [1108, 190] on font "×" at bounding box center [1109, 196] width 7 height 14
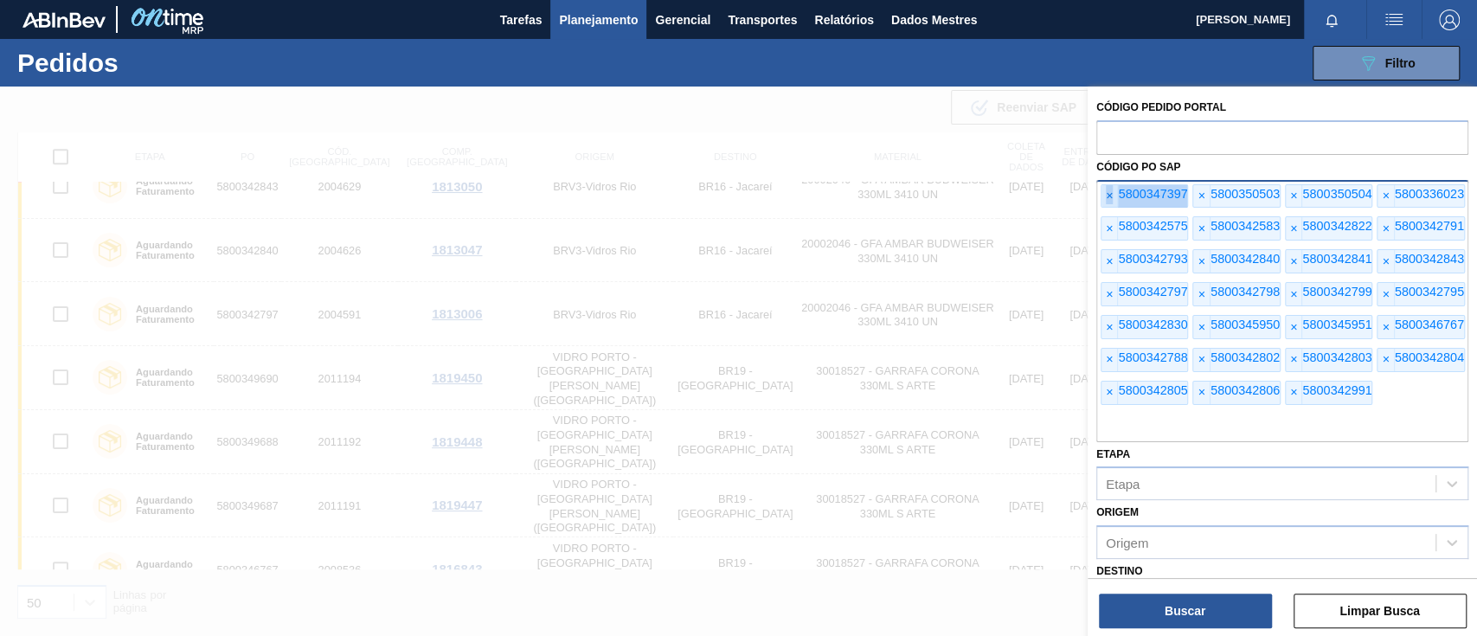
click at [1108, 190] on font "×" at bounding box center [1109, 196] width 7 height 14
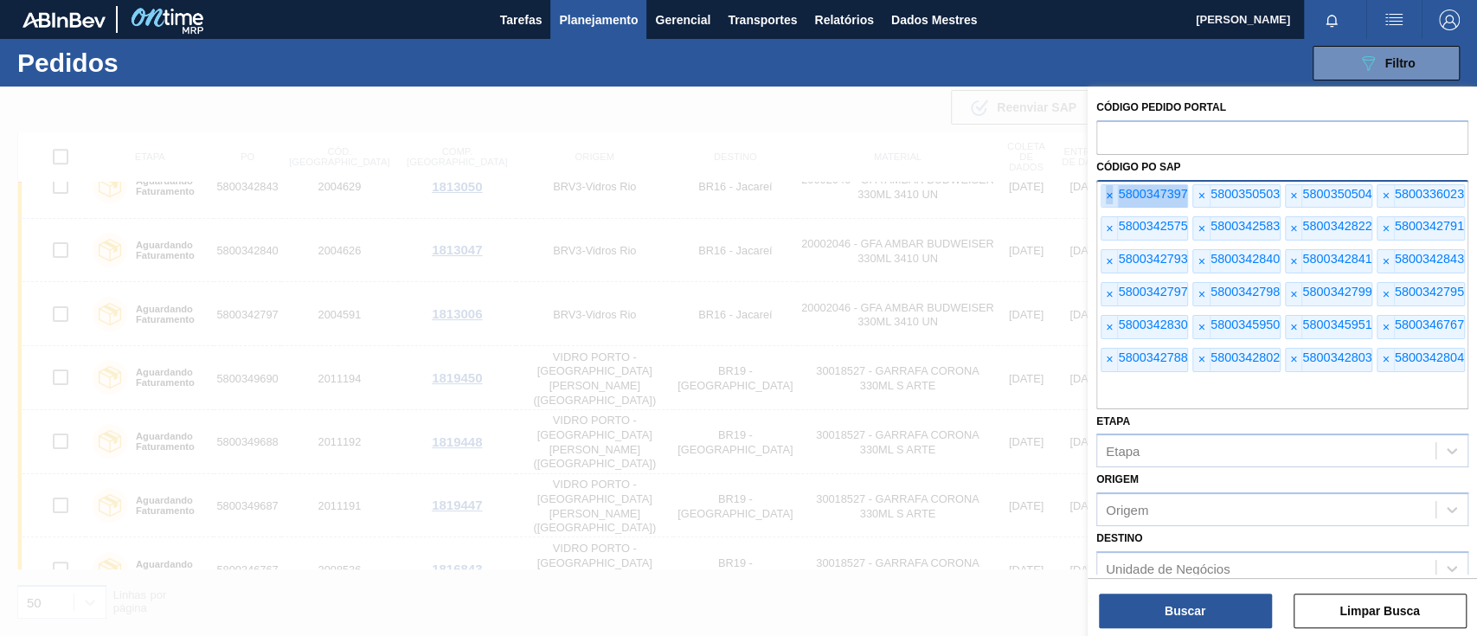
click at [1108, 190] on font "×" at bounding box center [1109, 196] width 7 height 14
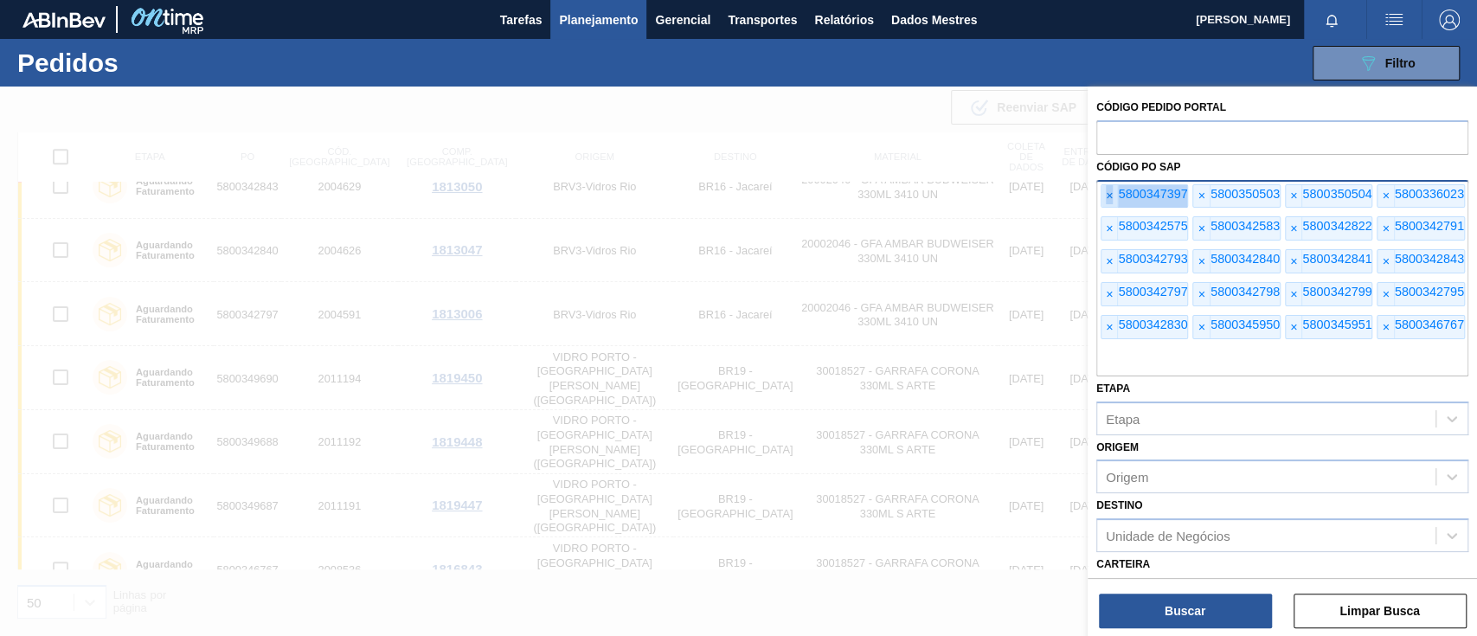
click at [1108, 190] on font "×" at bounding box center [1109, 196] width 7 height 14
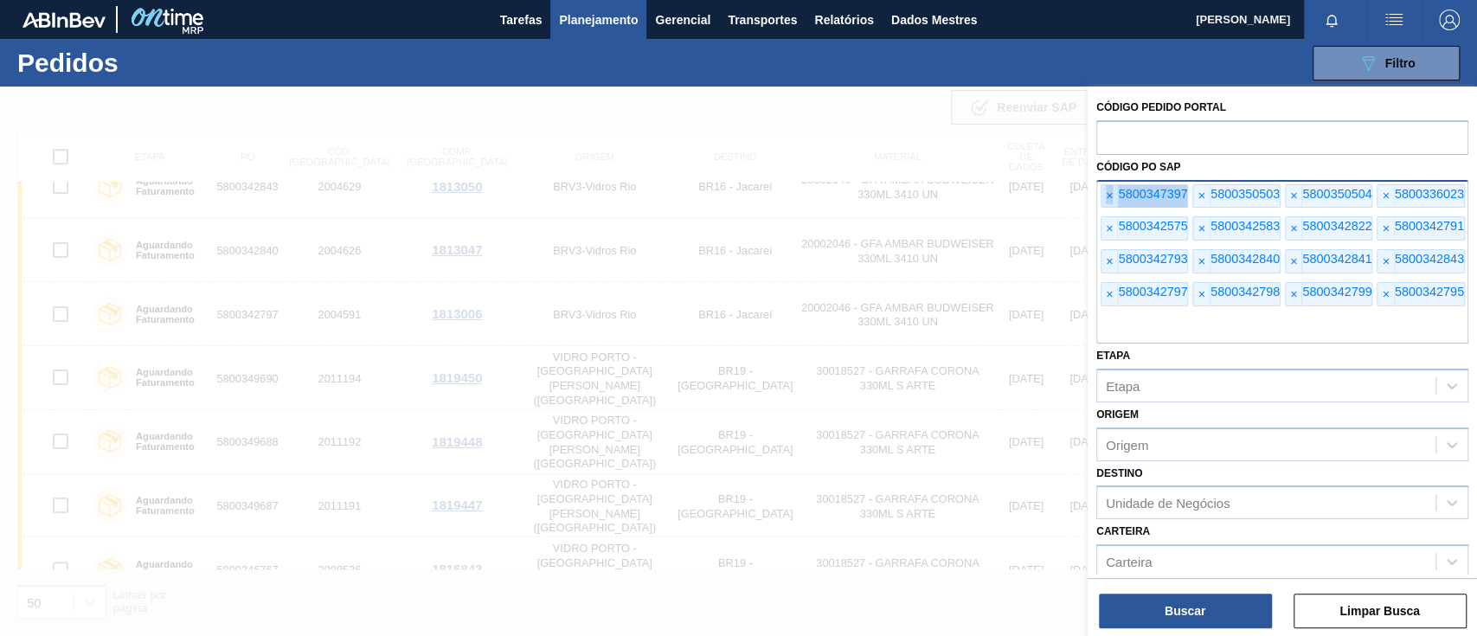
click at [1108, 190] on font "×" at bounding box center [1109, 196] width 7 height 14
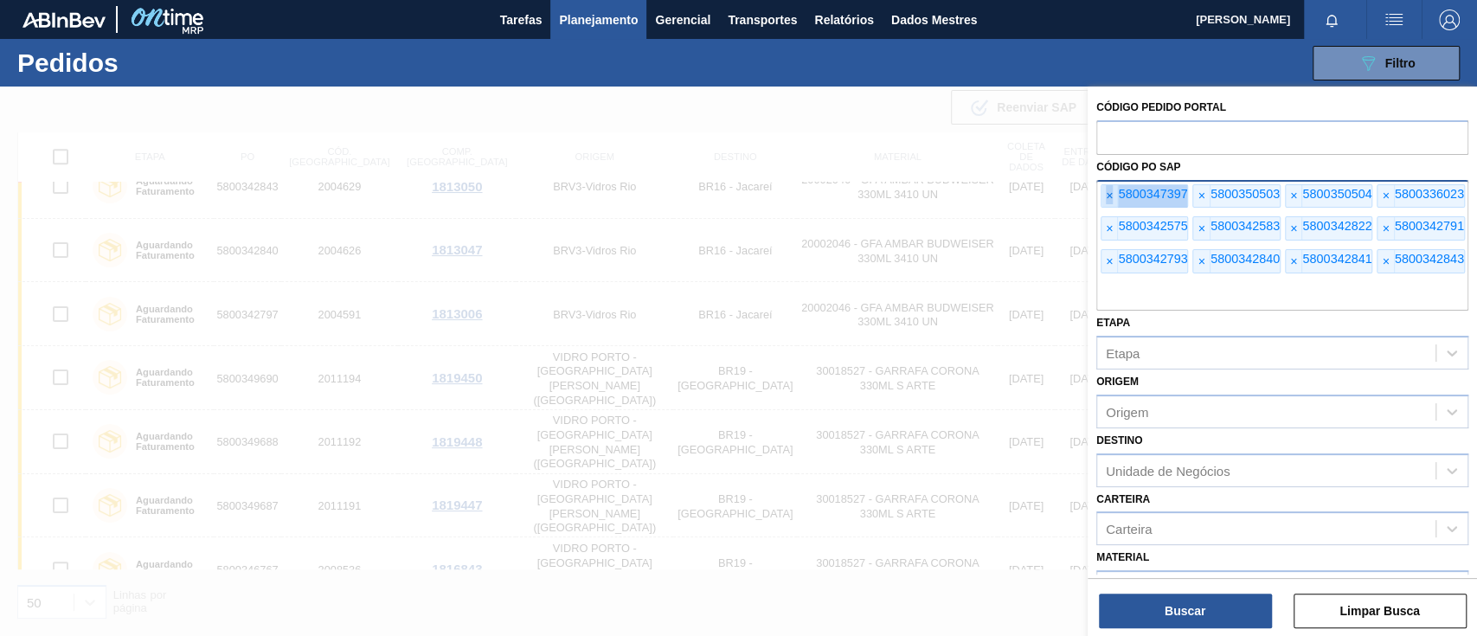
click at [1108, 190] on font "×" at bounding box center [1109, 196] width 7 height 14
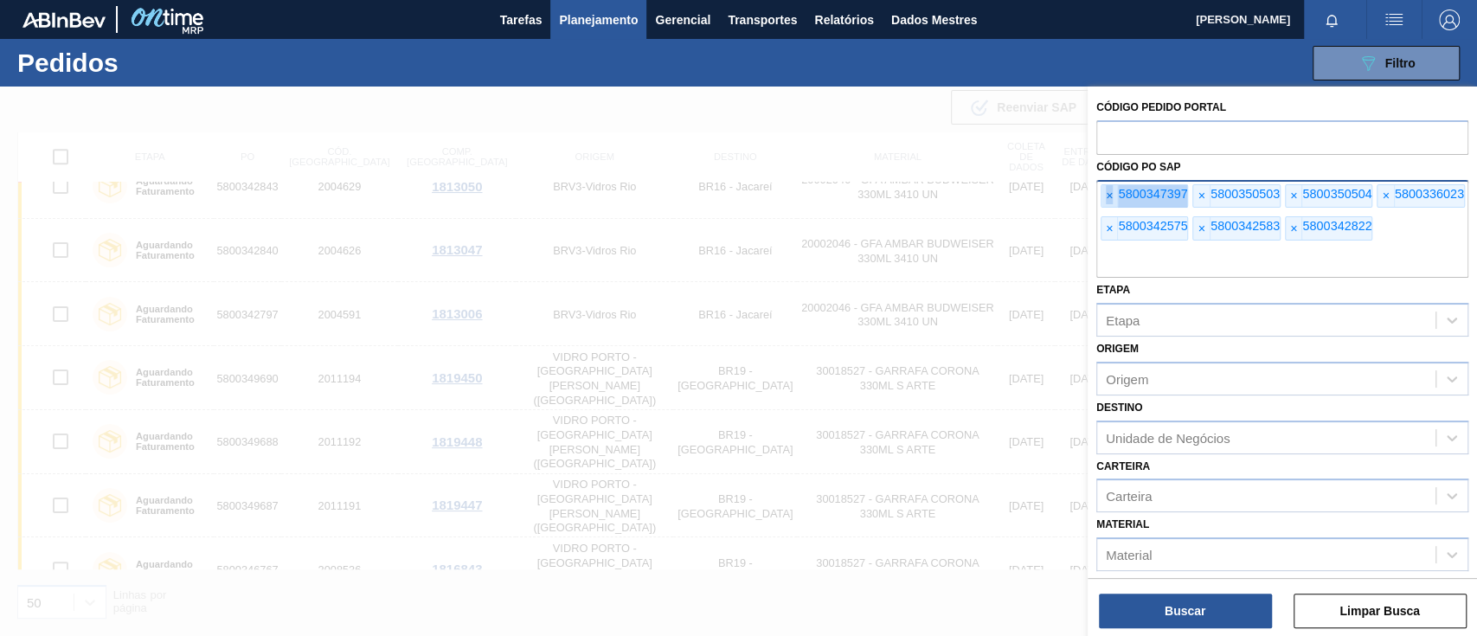
click at [1108, 190] on font "×" at bounding box center [1109, 196] width 7 height 14
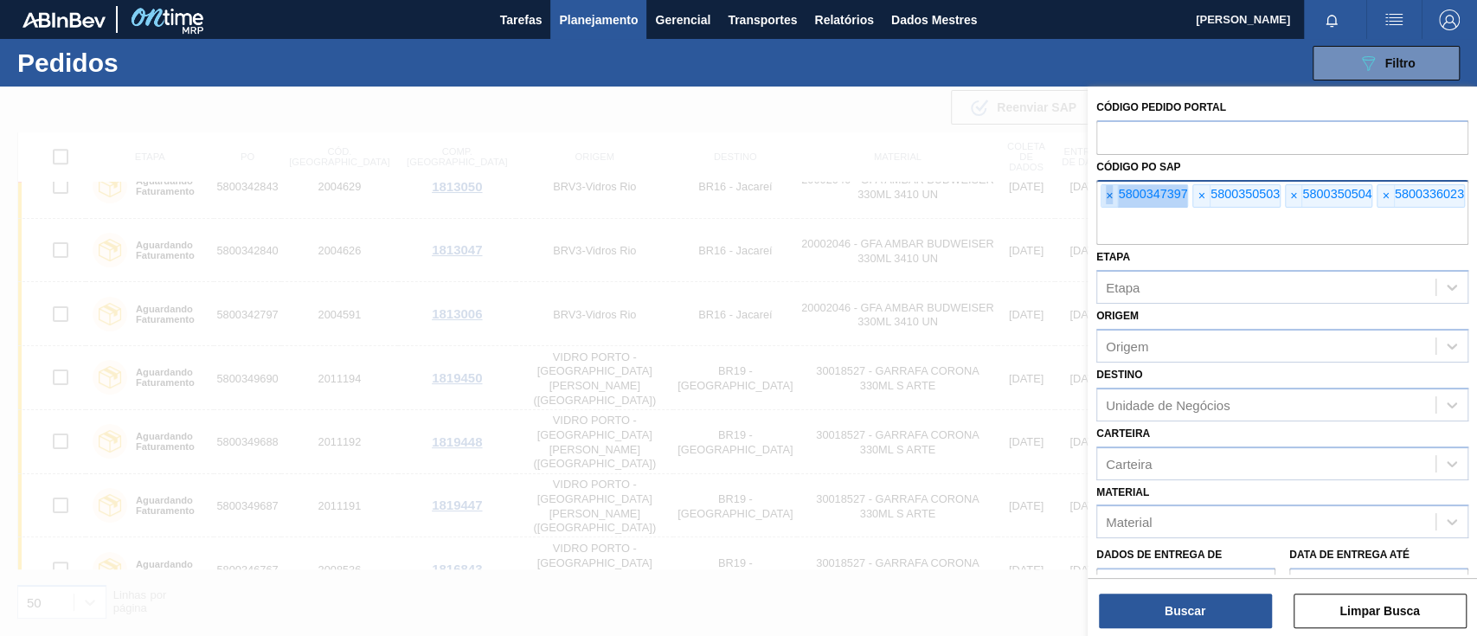
click at [1108, 190] on font "×" at bounding box center [1109, 196] width 7 height 14
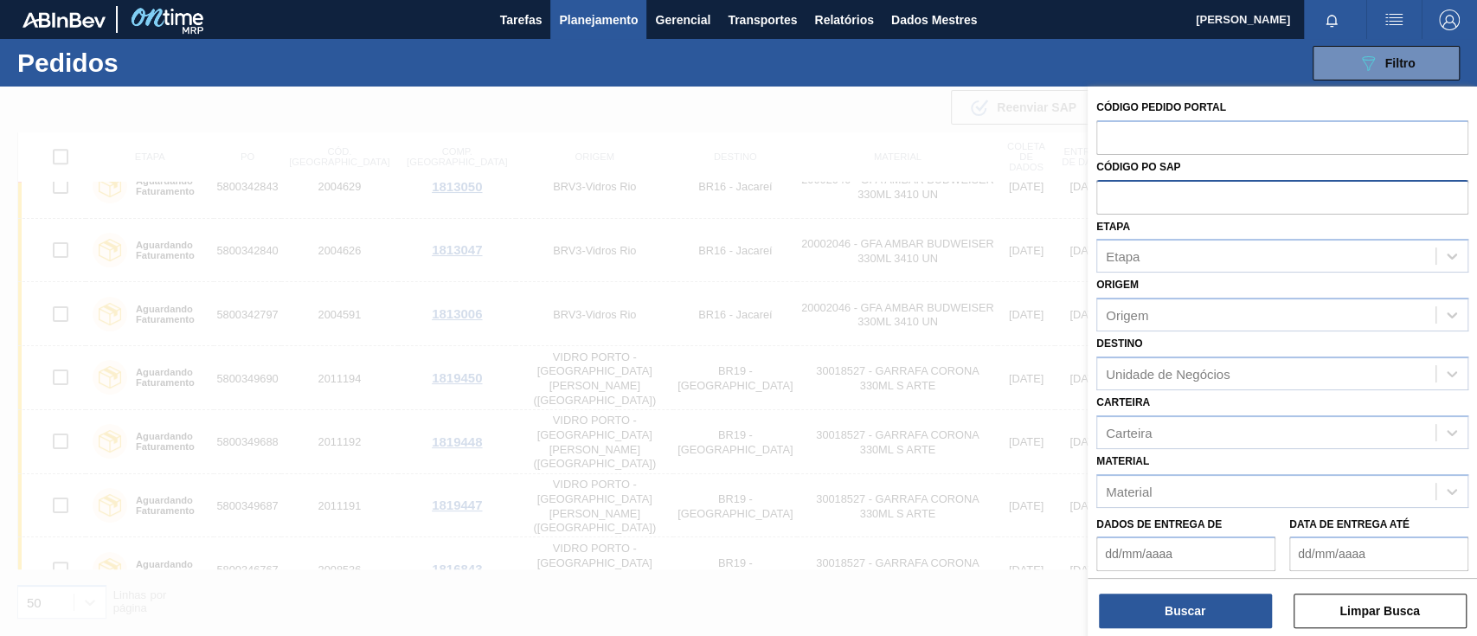
click at [1108, 190] on input "text" at bounding box center [1282, 196] width 372 height 33
paste input "5800347767"
type input "5800347767"
click at [1221, 610] on button "Buscar" at bounding box center [1185, 610] width 173 height 35
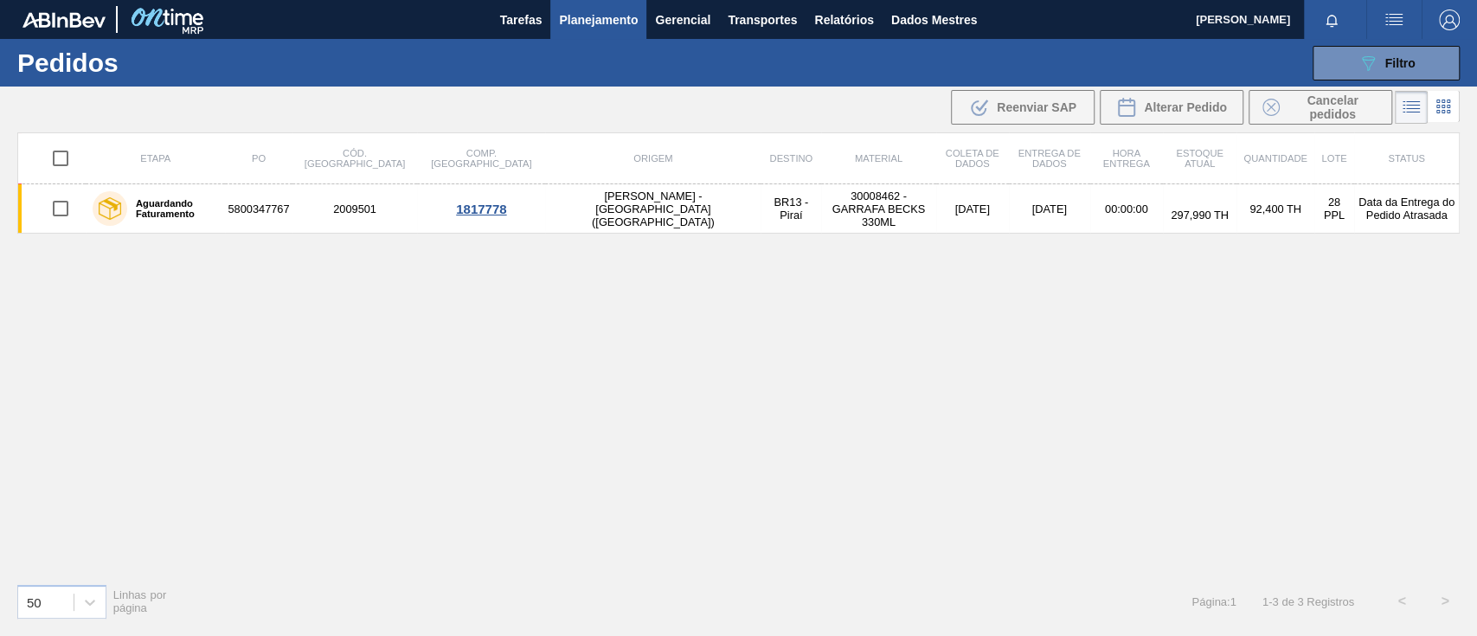
scroll to position [0, 0]
